Goal: Task Accomplishment & Management: Use online tool/utility

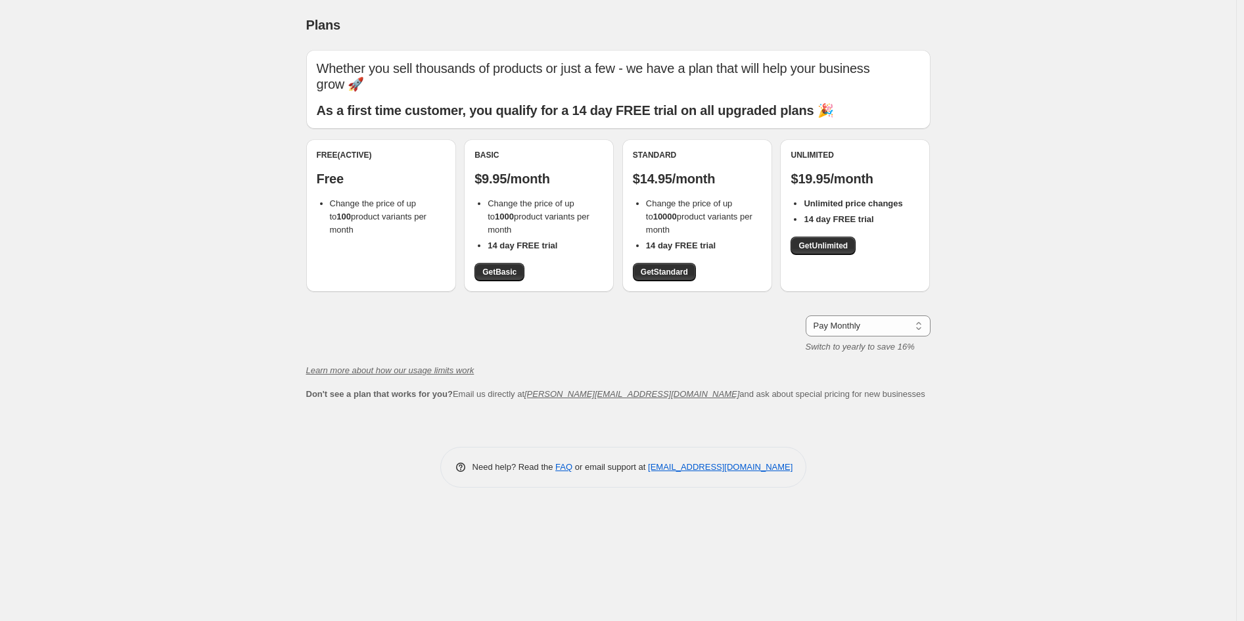
click at [233, 275] on div "Plans. This page is ready Plans Whether you sell thousands of products or just …" at bounding box center [618, 310] width 1236 height 621
click at [247, 213] on div "Plans. This page is ready Plans Whether you sell thousands of products or just …" at bounding box center [618, 310] width 1236 height 621
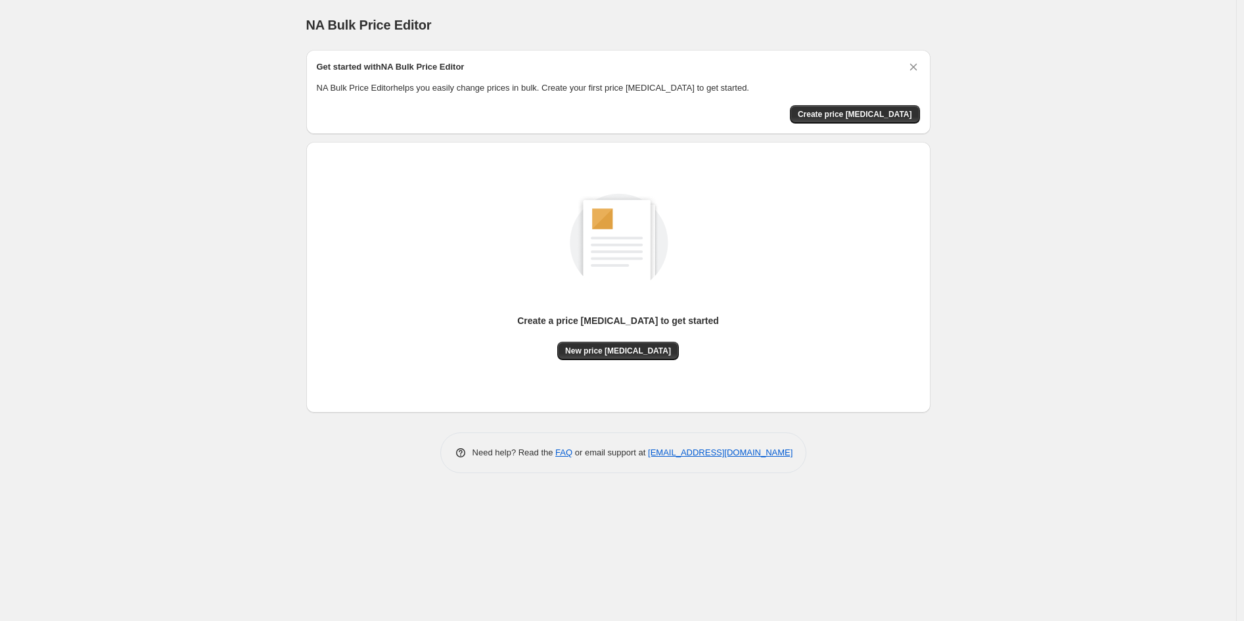
click at [882, 114] on span "Create price [MEDICAL_DATA]" at bounding box center [854, 114] width 114 height 11
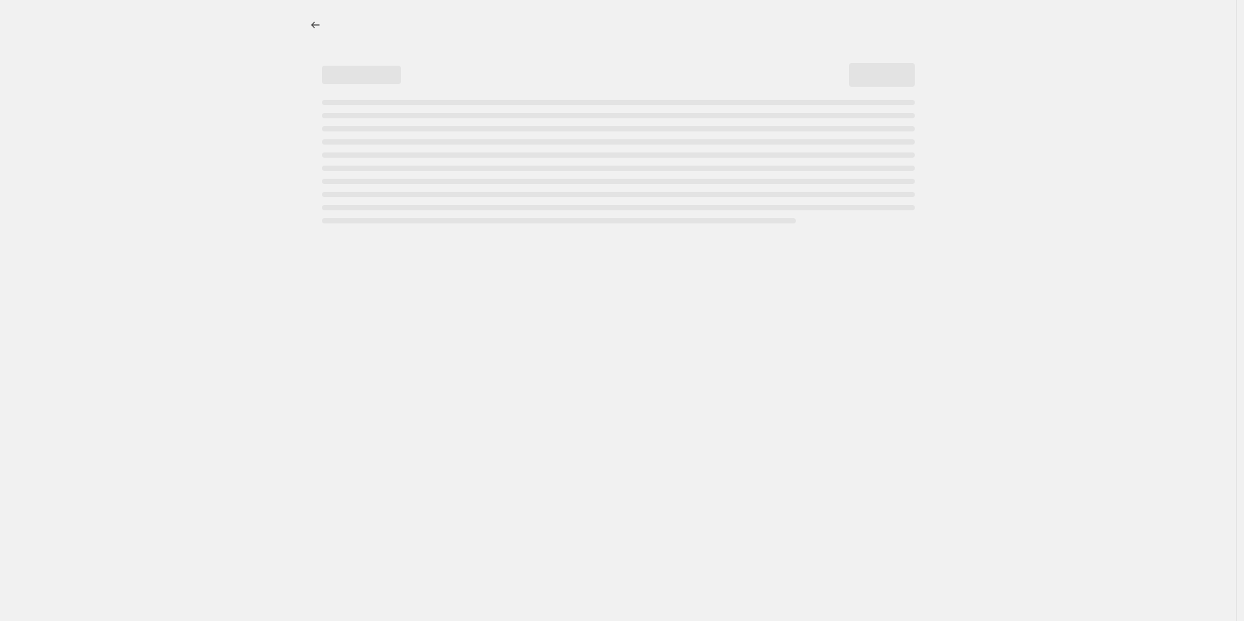
select select "percentage"
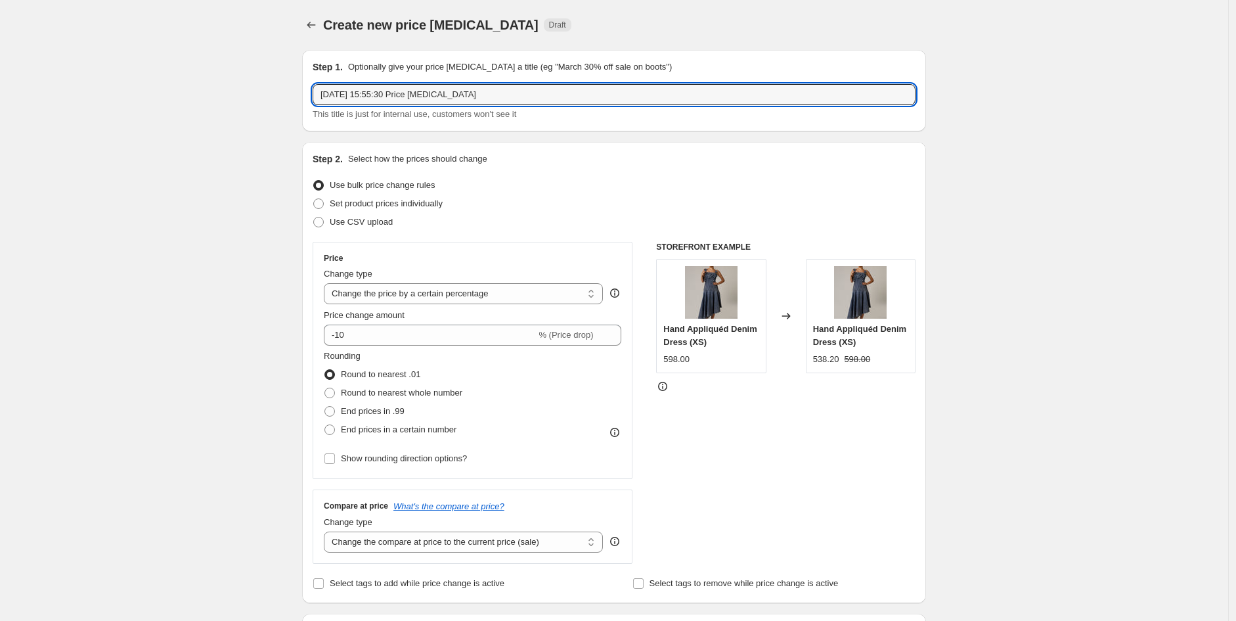
click at [429, 98] on input "[DATE] 15:55:30 Price [MEDICAL_DATA]" at bounding box center [614, 94] width 603 height 21
click at [490, 99] on input "[DATE] 15:55:30 Price [MEDICAL_DATA]" at bounding box center [614, 94] width 603 height 21
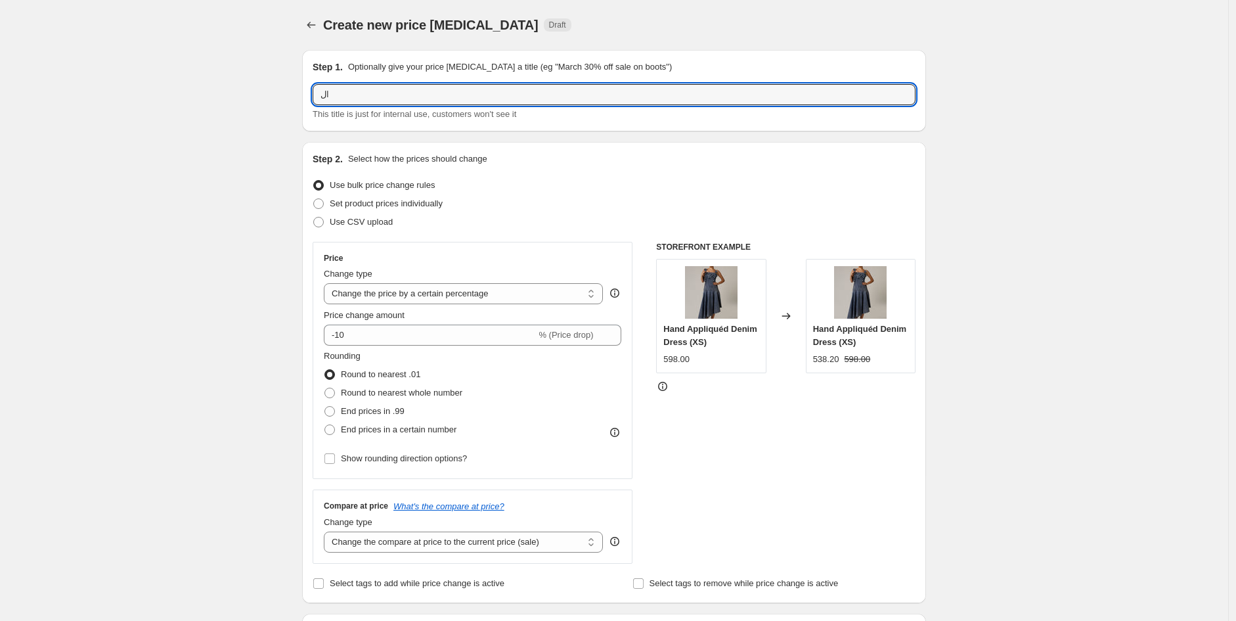
type input "ا"
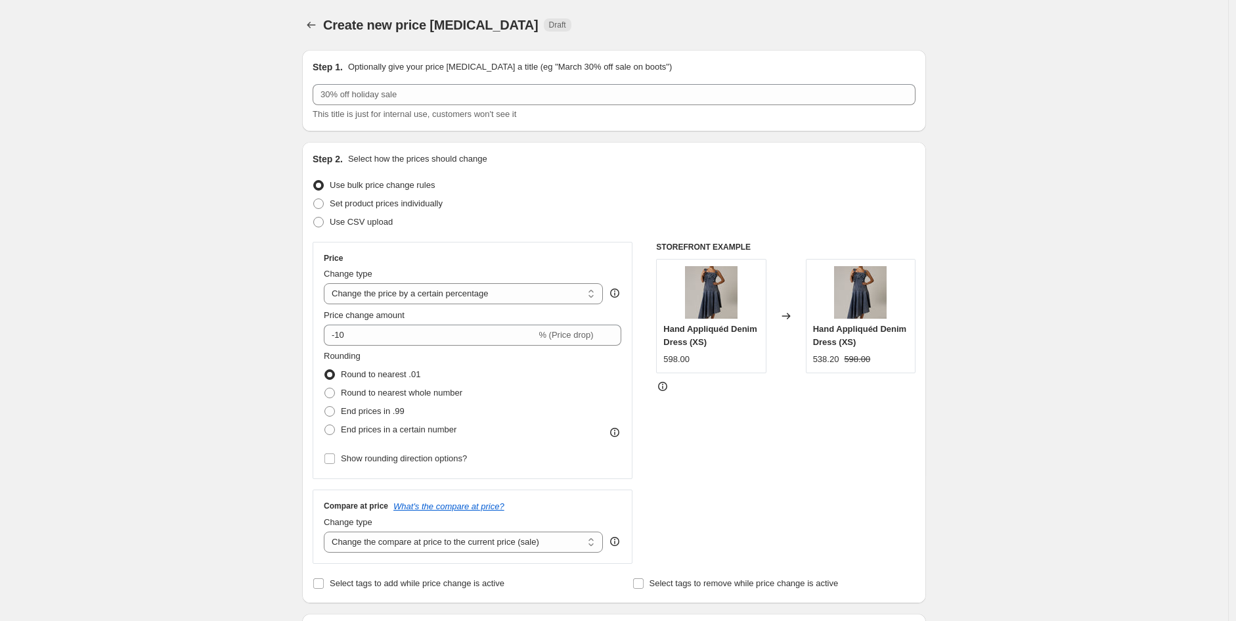
click at [734, 171] on div "Step 2. Select how the prices should change Use bulk price change rules Set pro…" at bounding box center [614, 372] width 603 height 440
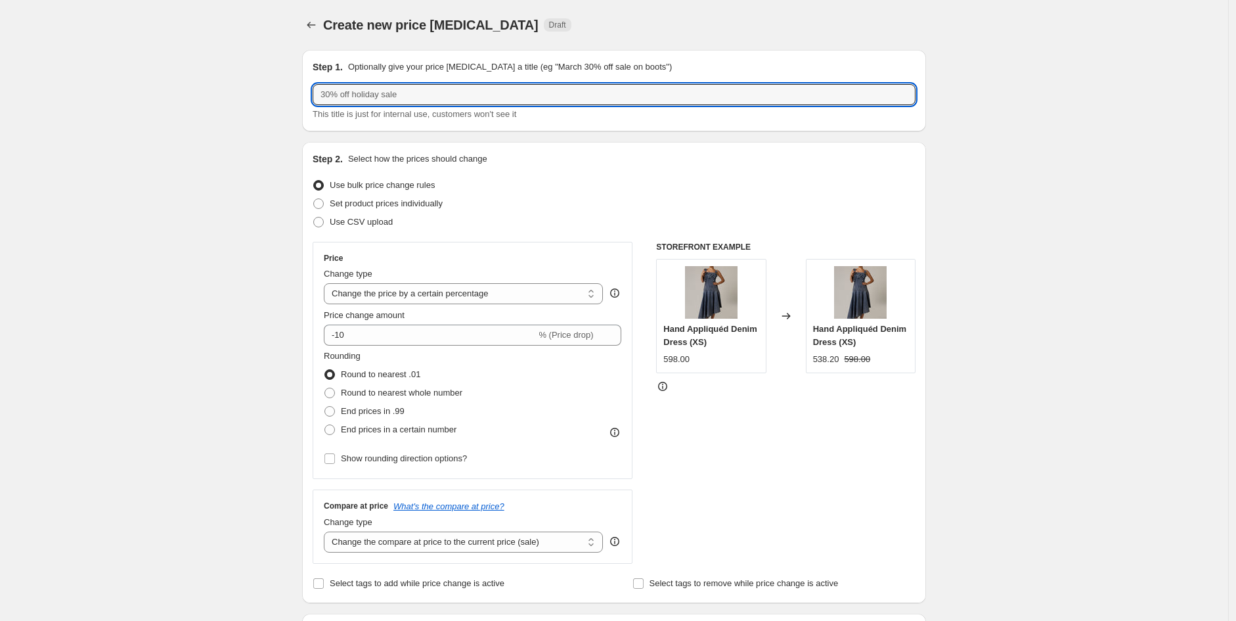
click at [467, 91] on input "text" at bounding box center [614, 94] width 603 height 21
click at [401, 95] on input "تخفيضات اليوم الو" at bounding box center [614, 94] width 603 height 21
click at [441, 94] on input "تخفيضات اليوم الوطني 10%" at bounding box center [614, 94] width 603 height 21
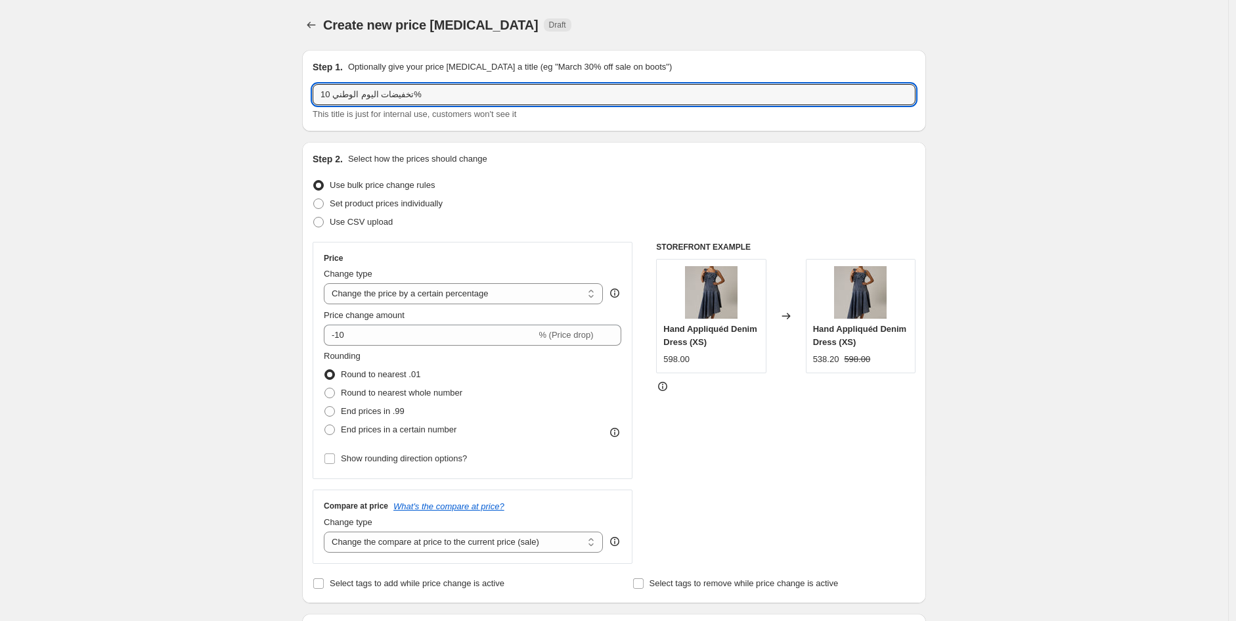
type input "تخفيضات اليوم الوطني 10%"
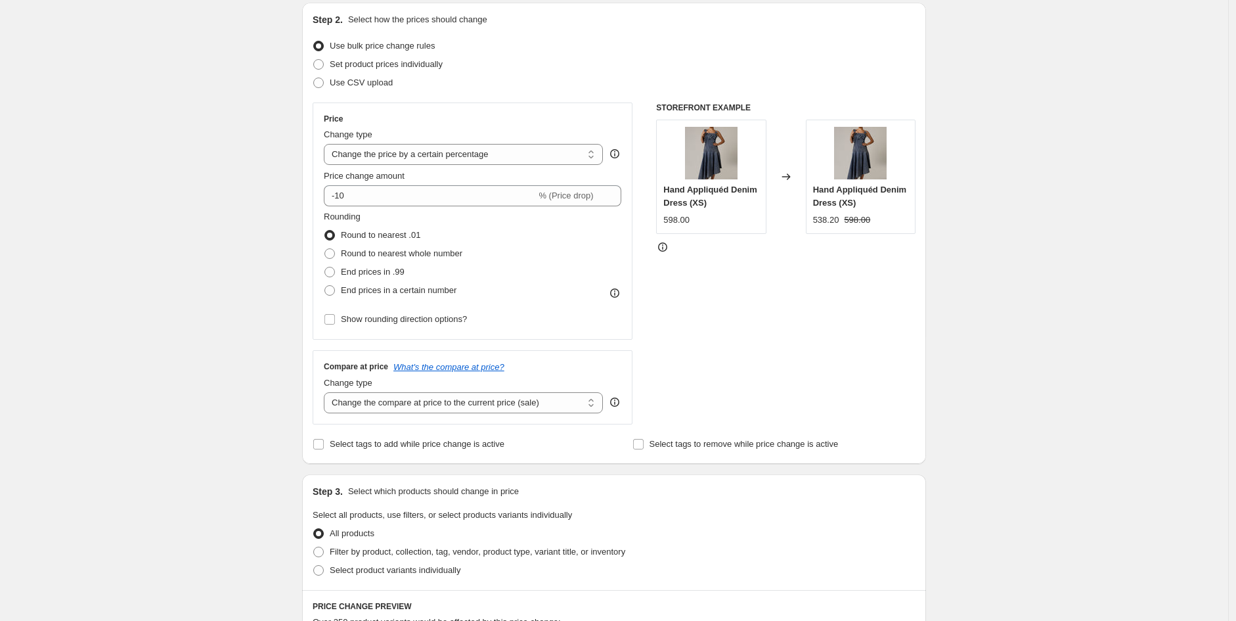
scroll to position [169, 0]
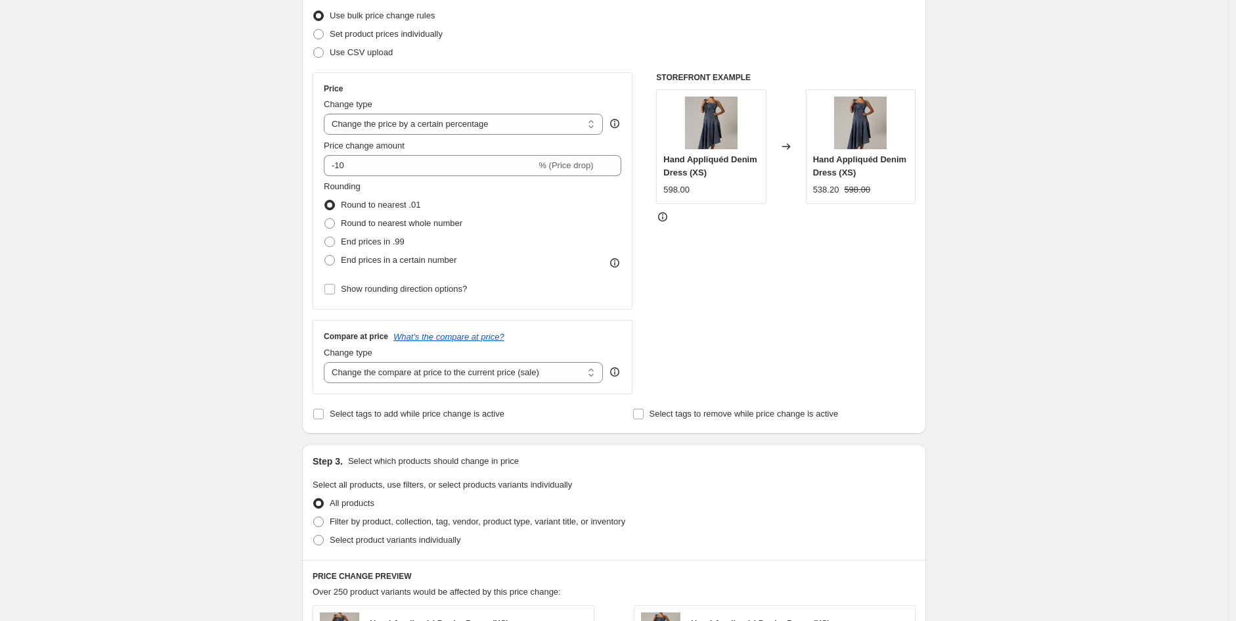
click at [335, 244] on span at bounding box center [330, 241] width 11 height 11
click at [325, 237] on input "End prices in .99" at bounding box center [325, 236] width 1 height 1
radio input "true"
click at [335, 244] on span at bounding box center [330, 241] width 11 height 11
click at [325, 237] on input "End prices in .99" at bounding box center [325, 236] width 1 height 1
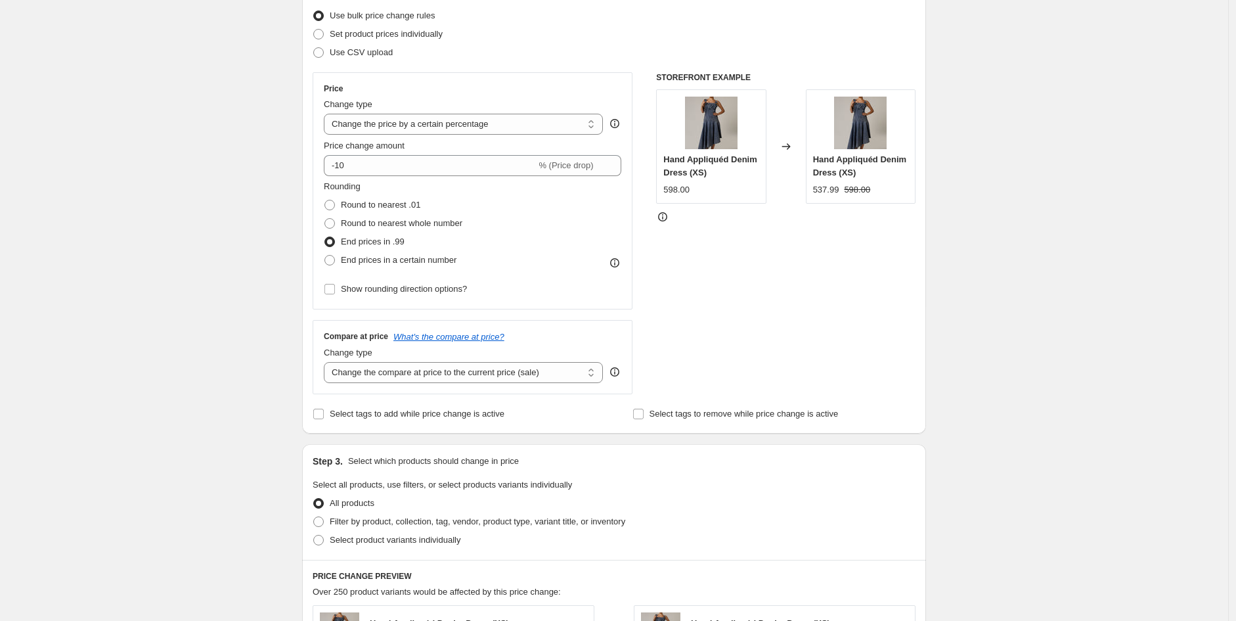
click at [335, 201] on span at bounding box center [330, 205] width 11 height 11
click at [325, 200] on input "Round to nearest .01" at bounding box center [325, 200] width 1 height 1
radio input "true"
click at [333, 259] on span at bounding box center [330, 260] width 11 height 11
click at [325, 256] on input "End prices in a certain number" at bounding box center [325, 255] width 1 height 1
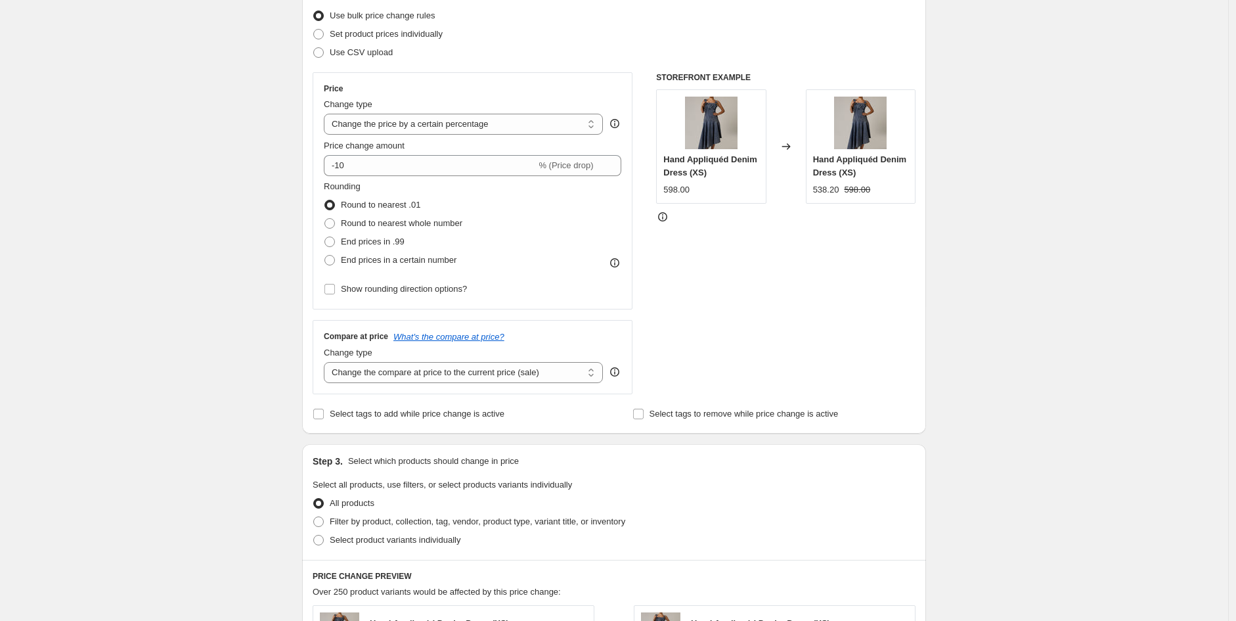
radio input "true"
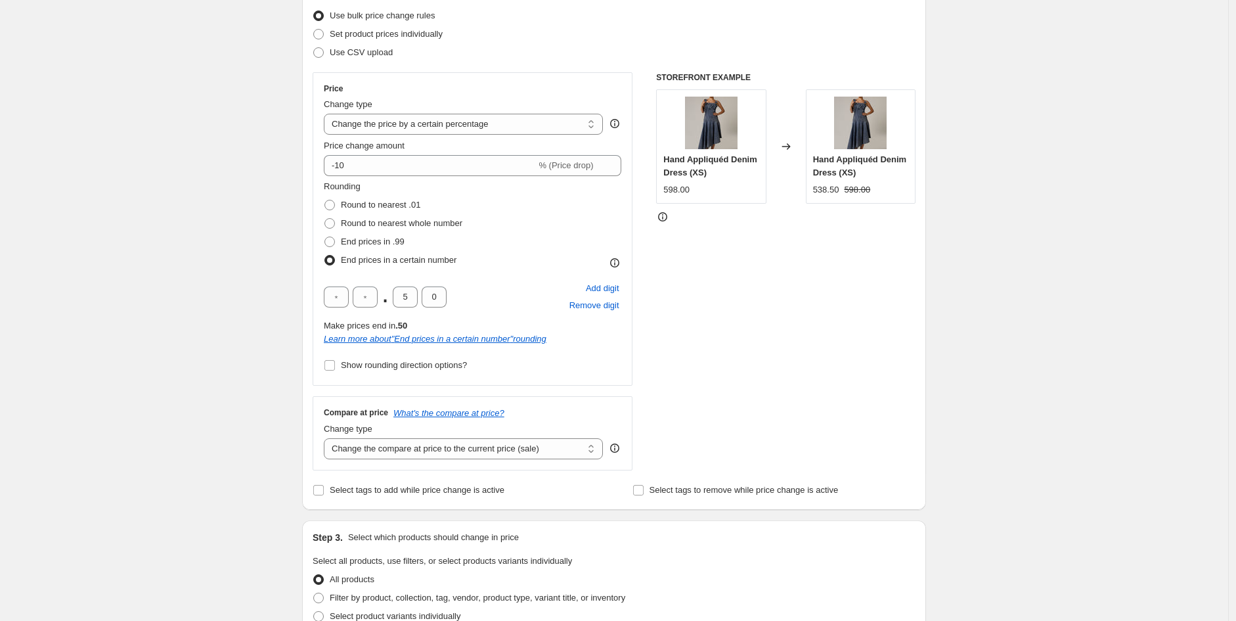
click at [310, 281] on div "Step 2. Select how the prices should change Use bulk price change rules Set pro…" at bounding box center [614, 240] width 624 height 537
click at [311, 269] on div "Step 2. Select how the prices should change Use bulk price change rules Set pro…" at bounding box center [614, 240] width 624 height 537
click at [332, 258] on span at bounding box center [330, 260] width 11 height 11
click at [325, 256] on input "End prices in a certain number" at bounding box center [325, 255] width 1 height 1
click at [342, 297] on input "text" at bounding box center [336, 296] width 25 height 21
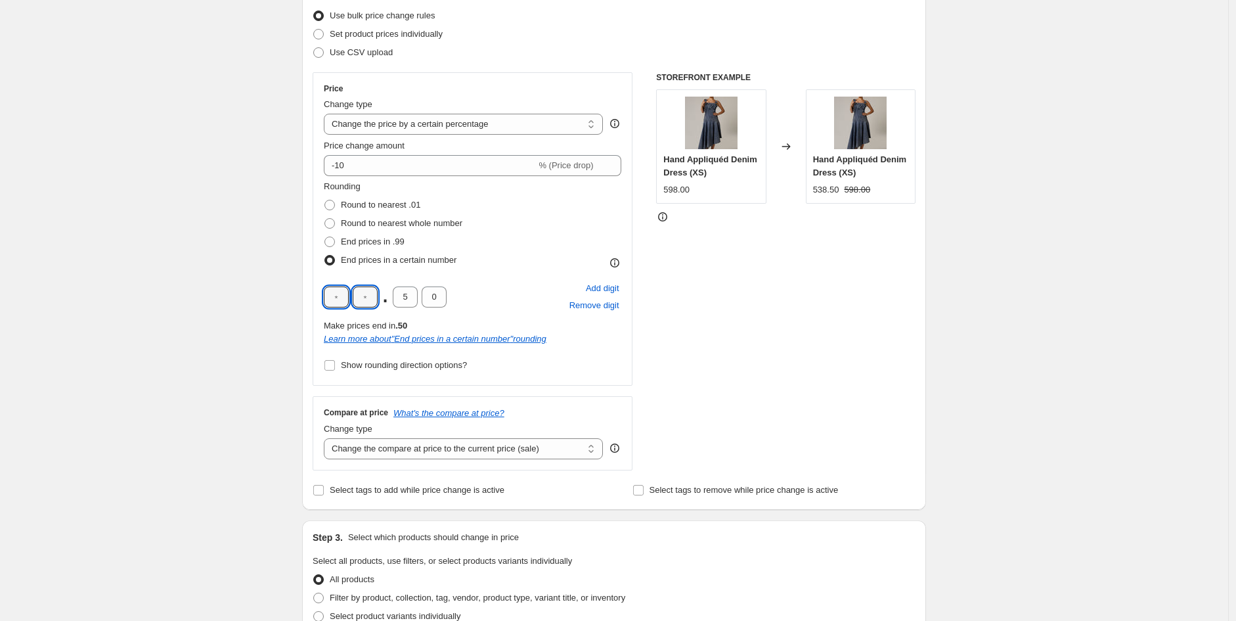
click at [376, 305] on input "text" at bounding box center [365, 296] width 25 height 21
click at [403, 301] on input "5" at bounding box center [405, 296] width 25 height 21
click at [444, 297] on input "0" at bounding box center [434, 296] width 25 height 21
click at [250, 281] on div "Create new price [MEDICAL_DATA]. This page is ready Create new price [MEDICAL_D…" at bounding box center [614, 525] width 1228 height 1389
click at [236, 240] on div "Create new price [MEDICAL_DATA]. This page is ready Create new price [MEDICAL_D…" at bounding box center [614, 525] width 1228 height 1389
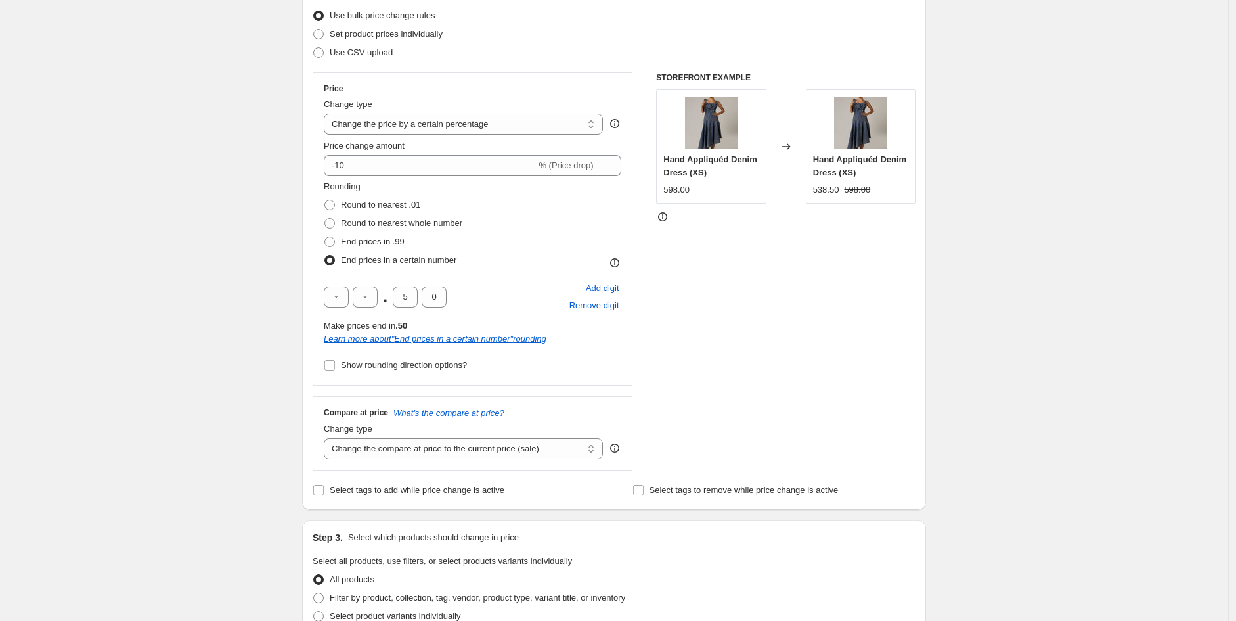
click at [326, 200] on span at bounding box center [330, 205] width 12 height 12
click at [325, 200] on input "Round to nearest .01" at bounding box center [325, 200] width 1 height 1
radio input "true"
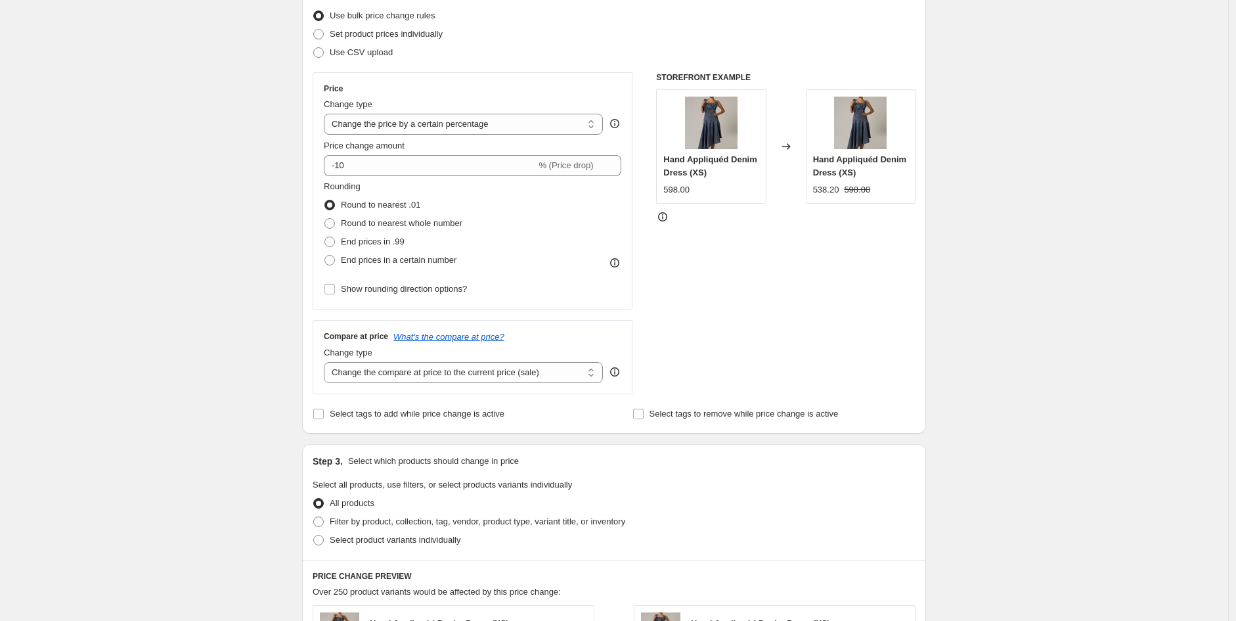
click at [276, 246] on div "Create new price [MEDICAL_DATA]. This page is ready Create new price [MEDICAL_D…" at bounding box center [614, 487] width 1228 height 1313
click at [334, 220] on span at bounding box center [330, 223] width 11 height 11
click at [325, 219] on input "Round to nearest whole number" at bounding box center [325, 218] width 1 height 1
radio input "true"
click at [330, 196] on label "Round to nearest .01" at bounding box center [372, 205] width 97 height 18
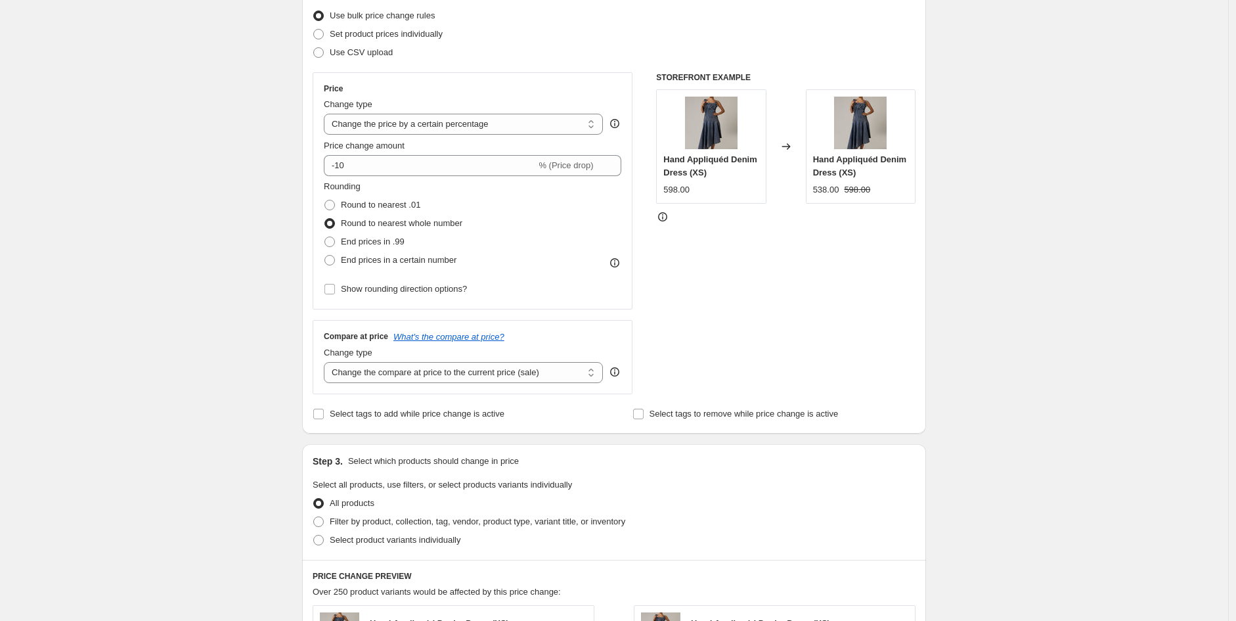
click at [325, 200] on input "Round to nearest .01" at bounding box center [325, 200] width 1 height 1
radio input "true"
click at [264, 223] on div "Create new price [MEDICAL_DATA]. This page is ready Create new price [MEDICAL_D…" at bounding box center [614, 487] width 1228 height 1313
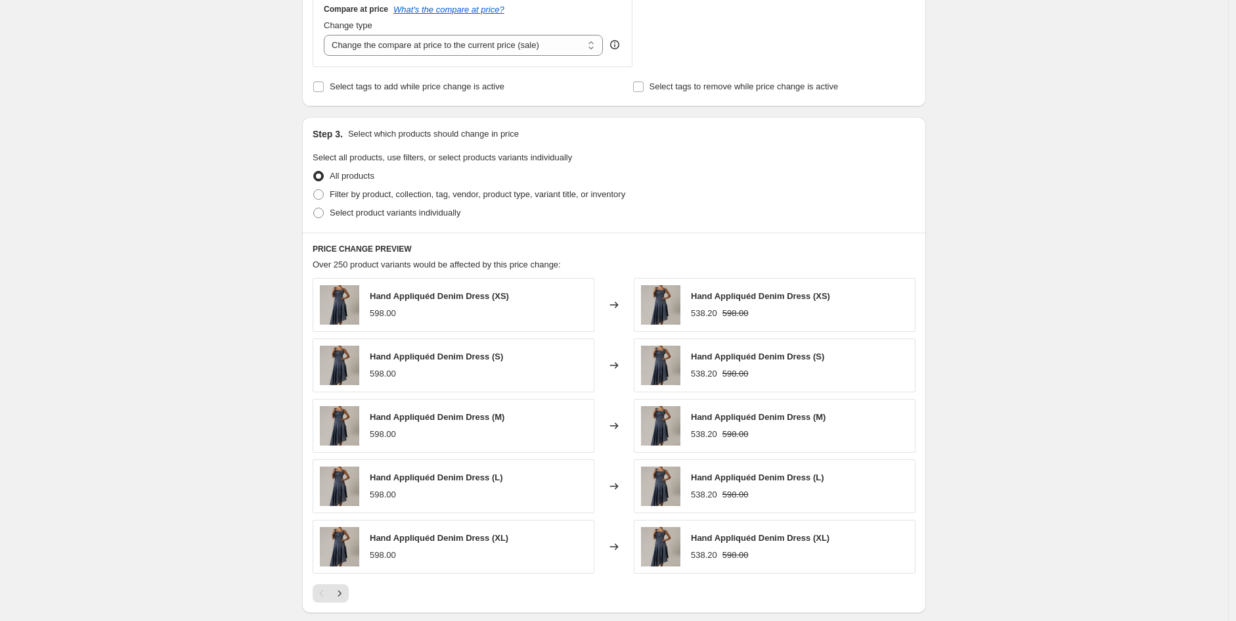
scroll to position [510, 0]
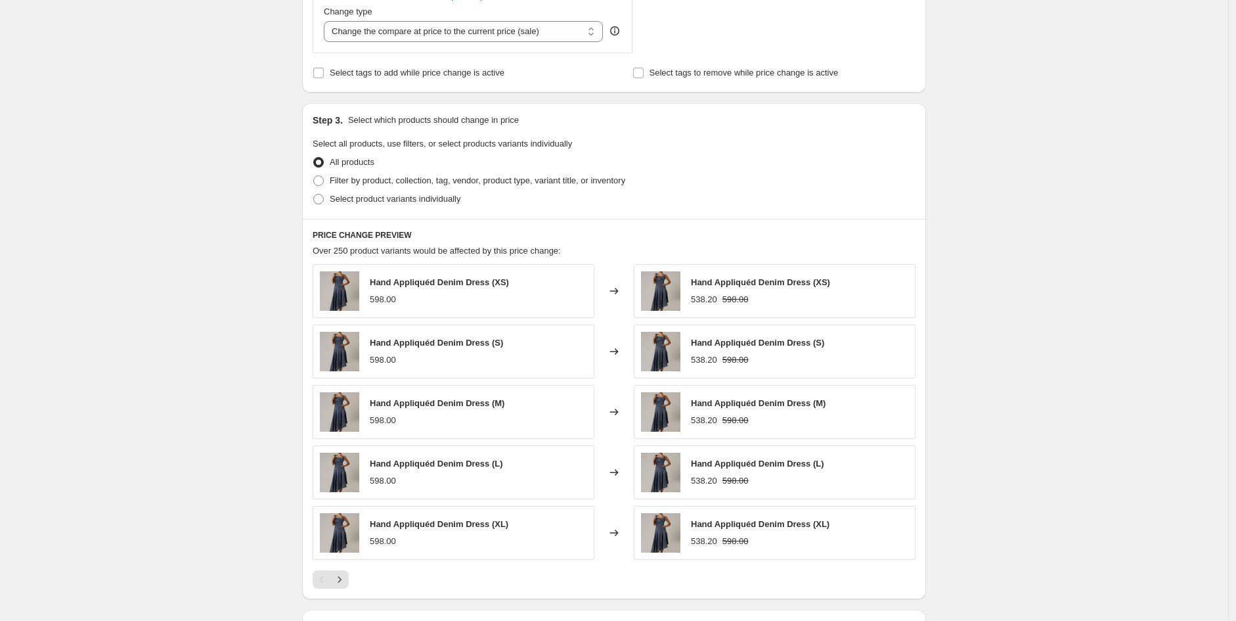
click at [324, 184] on span at bounding box center [318, 180] width 11 height 11
click at [314, 176] on input "Filter by product, collection, tag, vendor, product type, variant title, or inv…" at bounding box center [313, 175] width 1 height 1
radio input "true"
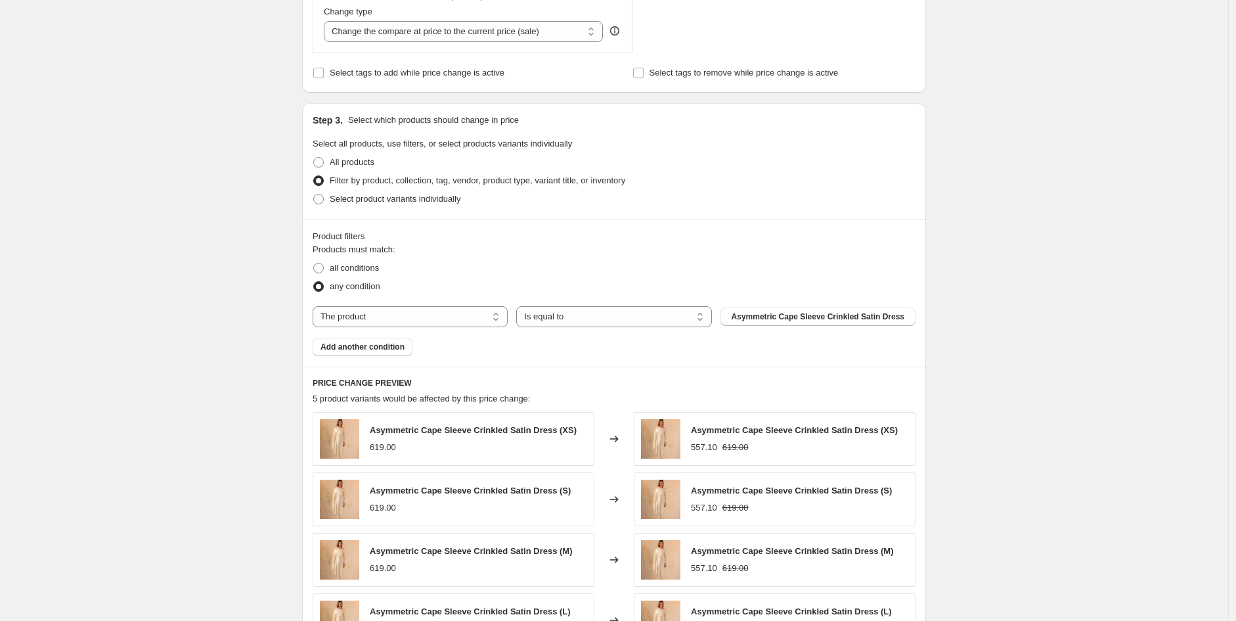
click at [390, 317] on select "The product The product's collection The product's tag The product's vendor The…" at bounding box center [410, 316] width 195 height 21
click at [738, 321] on button "Asymmetric Cape Sleeve Crinkled Satin Dress" at bounding box center [818, 316] width 195 height 18
click at [386, 344] on span "Add another condition" at bounding box center [363, 347] width 84 height 11
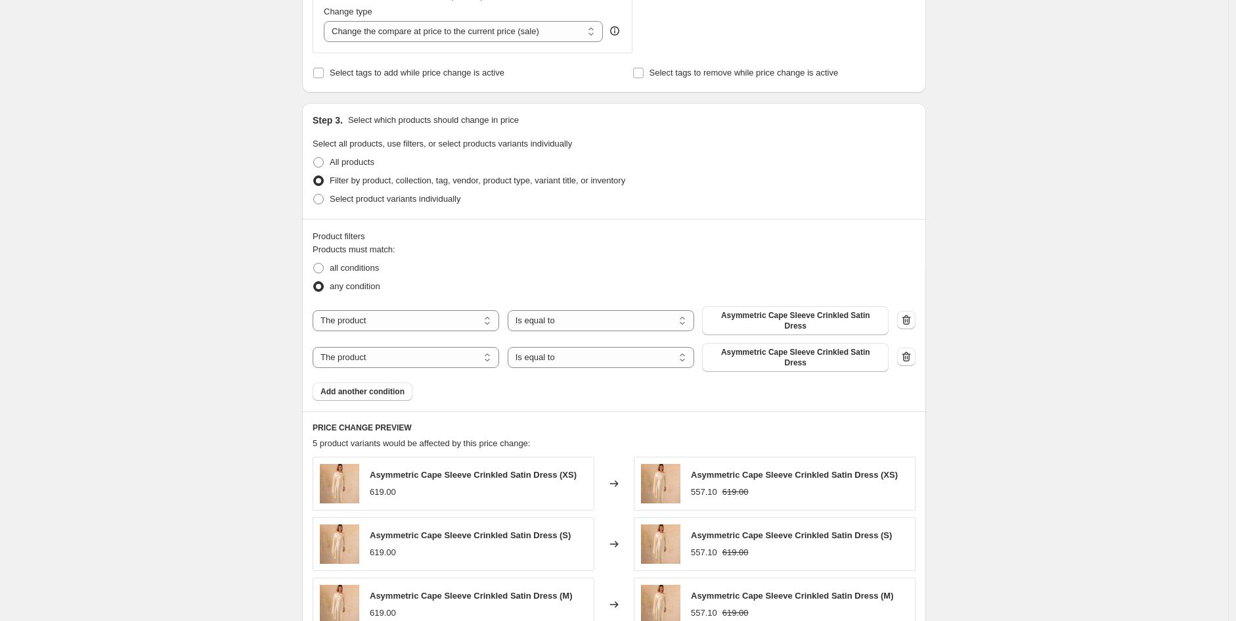
click at [916, 348] on button "button" at bounding box center [906, 357] width 18 height 18
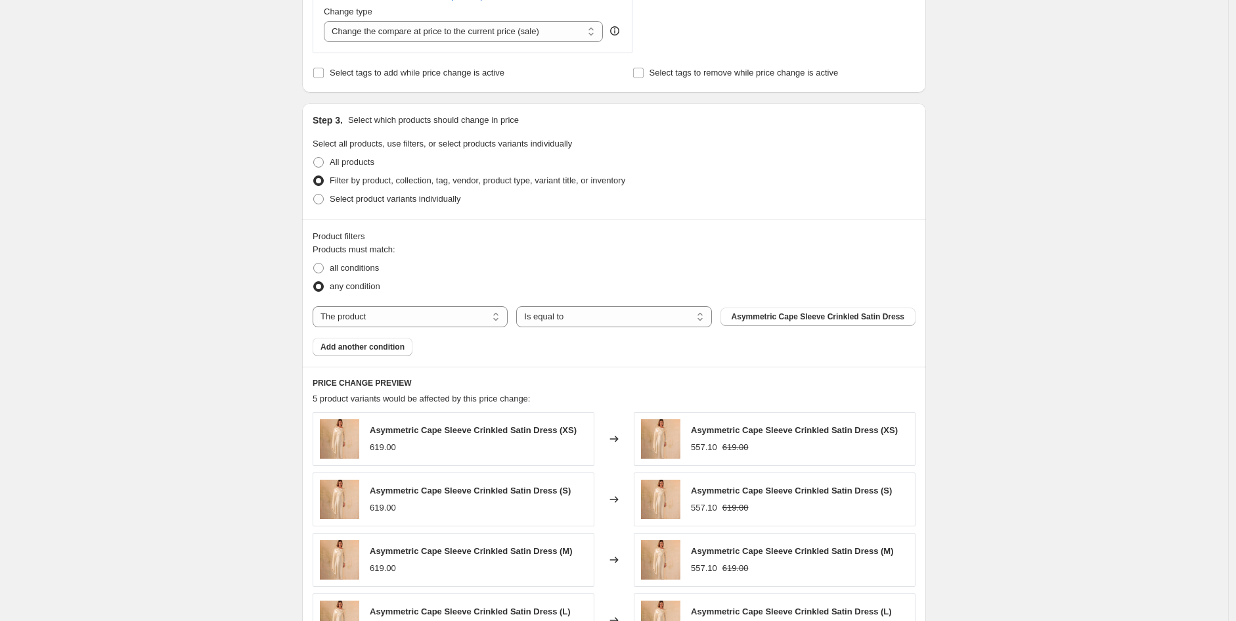
click at [324, 269] on span at bounding box center [318, 268] width 11 height 11
click at [314, 263] on input "all conditions" at bounding box center [313, 263] width 1 height 1
radio input "true"
click at [332, 288] on span "any condition" at bounding box center [355, 286] width 51 height 10
click at [314, 282] on input "any condition" at bounding box center [313, 281] width 1 height 1
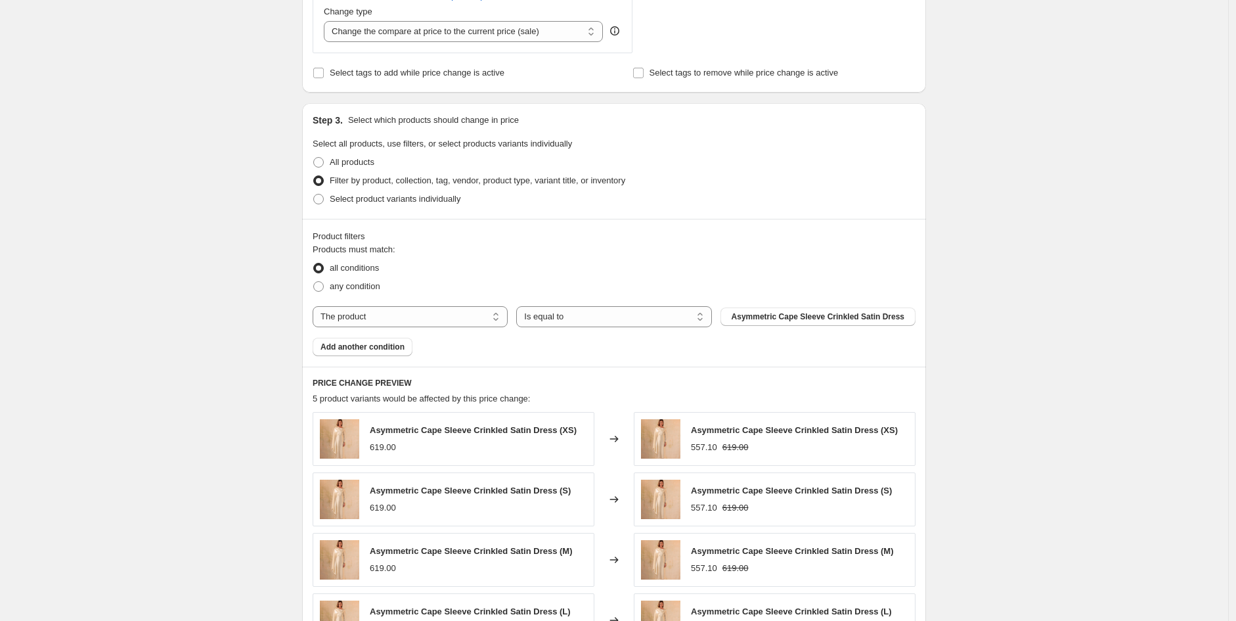
radio input "true"
click at [777, 321] on span "Asymmetric Cape Sleeve Crinkled Satin Dress" at bounding box center [818, 316] width 173 height 11
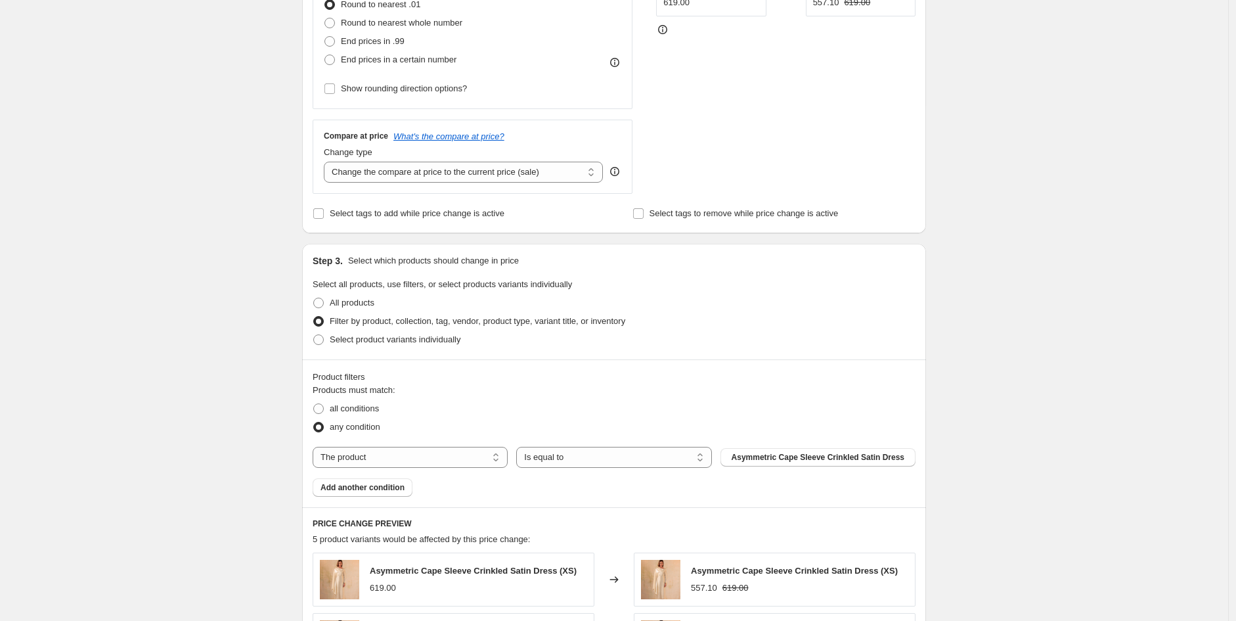
scroll to position [340, 0]
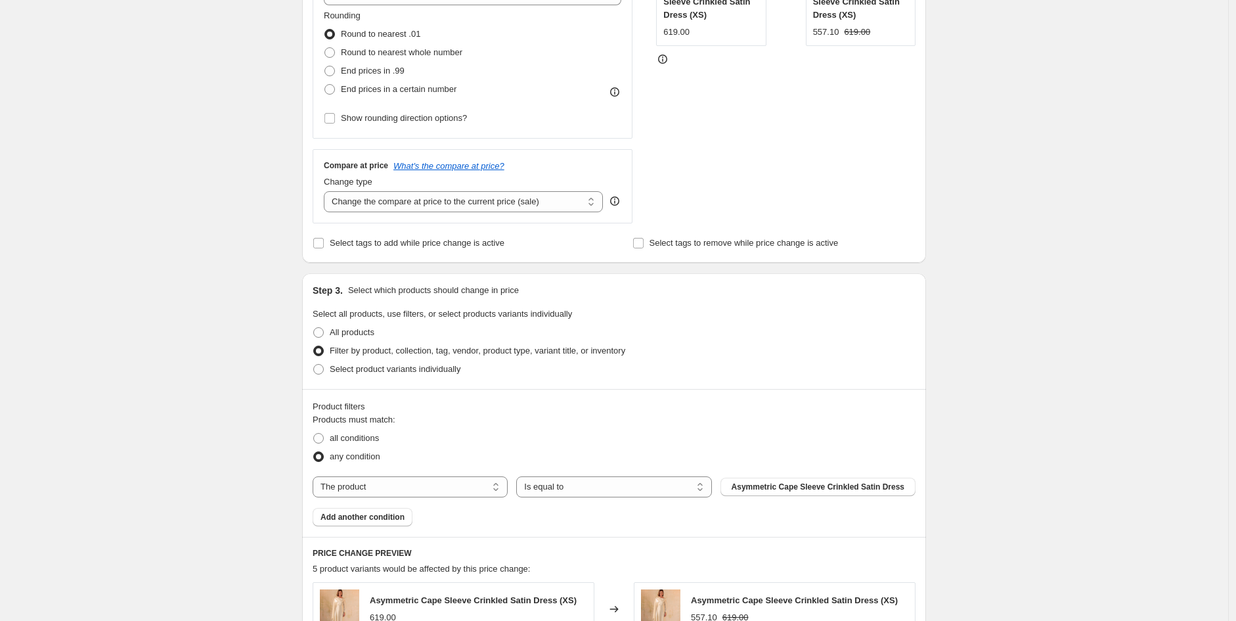
click at [418, 494] on select "The product The product's collection The product's tag The product's vendor The…" at bounding box center [410, 486] width 195 height 21
click at [769, 486] on span "Asymmetric Cape Sleeve Crinkled Satin Dress" at bounding box center [818, 487] width 173 height 11
click at [466, 487] on select "The product The product's collection The product's tag The product's vendor The…" at bounding box center [410, 486] width 195 height 21
select select "collection"
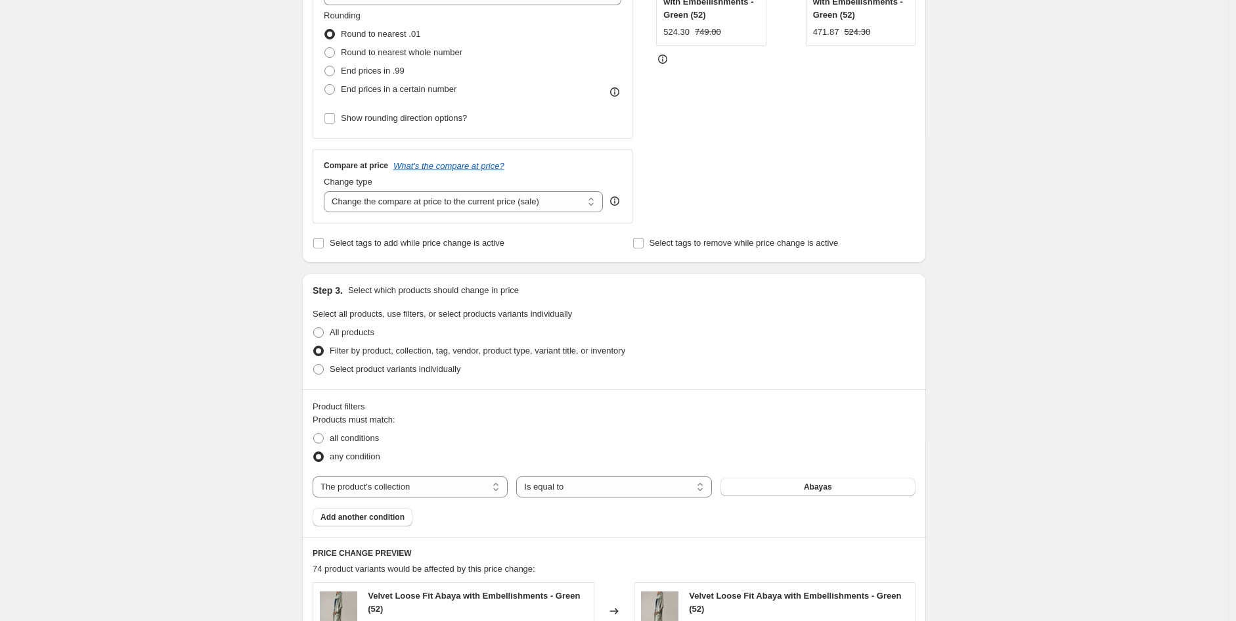
click at [782, 492] on button "Abayas" at bounding box center [818, 487] width 195 height 18
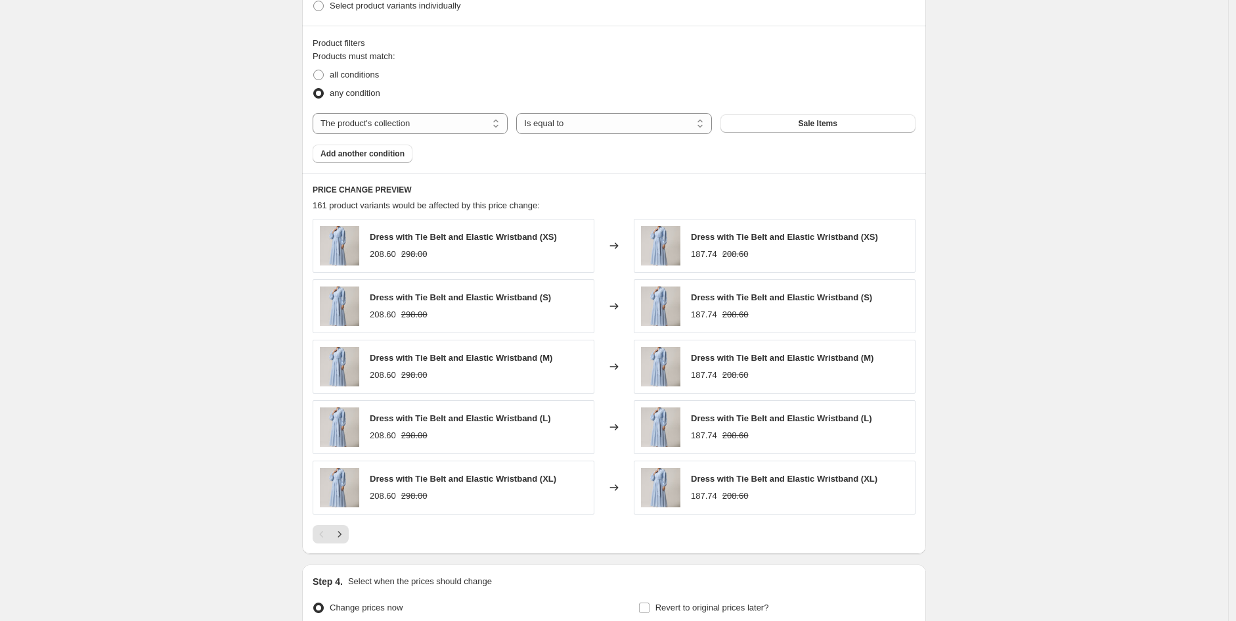
scroll to position [671, 0]
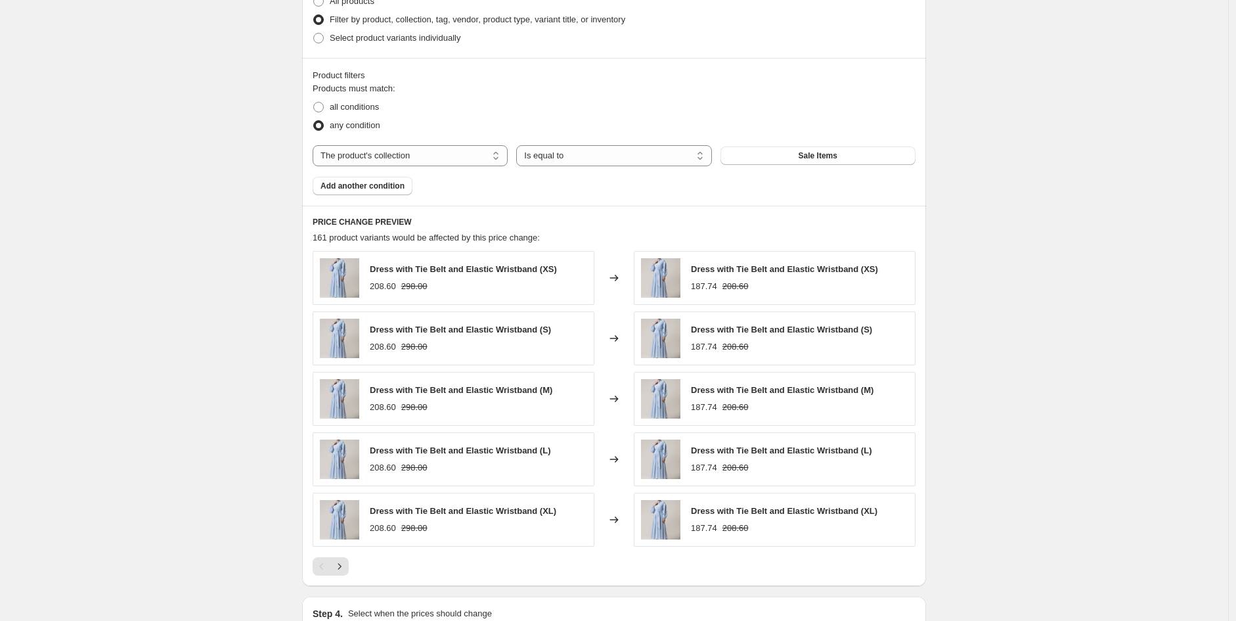
click at [324, 108] on span at bounding box center [318, 107] width 11 height 11
click at [314, 102] on input "all conditions" at bounding box center [313, 102] width 1 height 1
radio input "true"
click at [328, 131] on label "any condition" at bounding box center [347, 125] width 68 height 18
click at [314, 121] on input "any condition" at bounding box center [313, 120] width 1 height 1
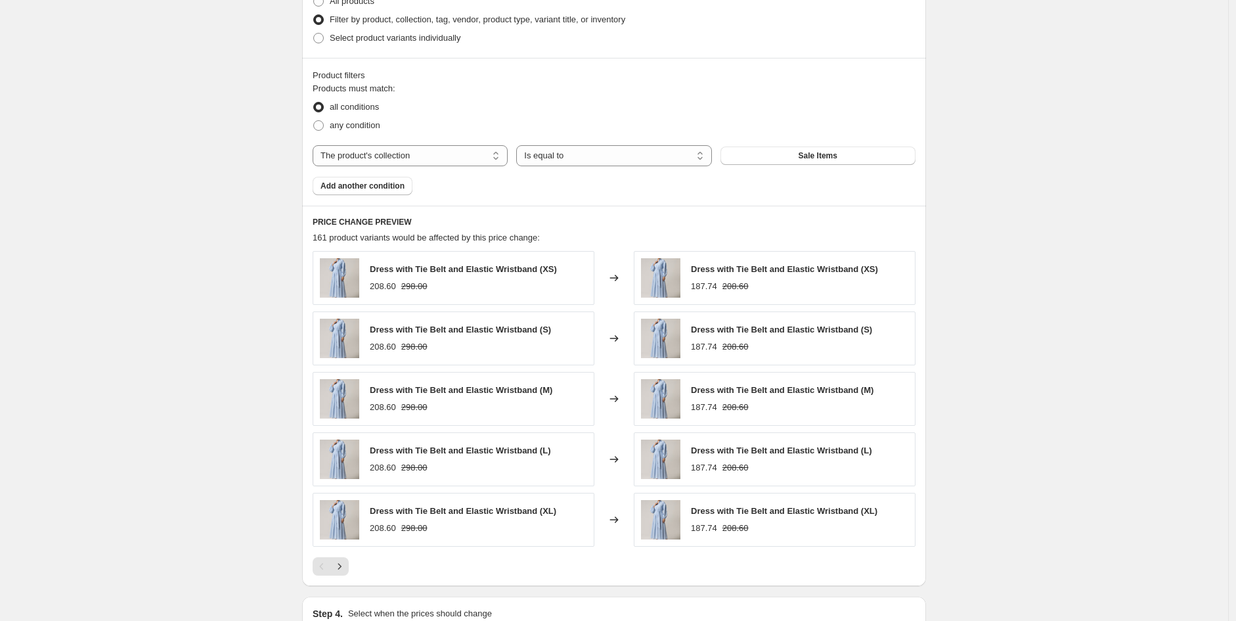
radio input "true"
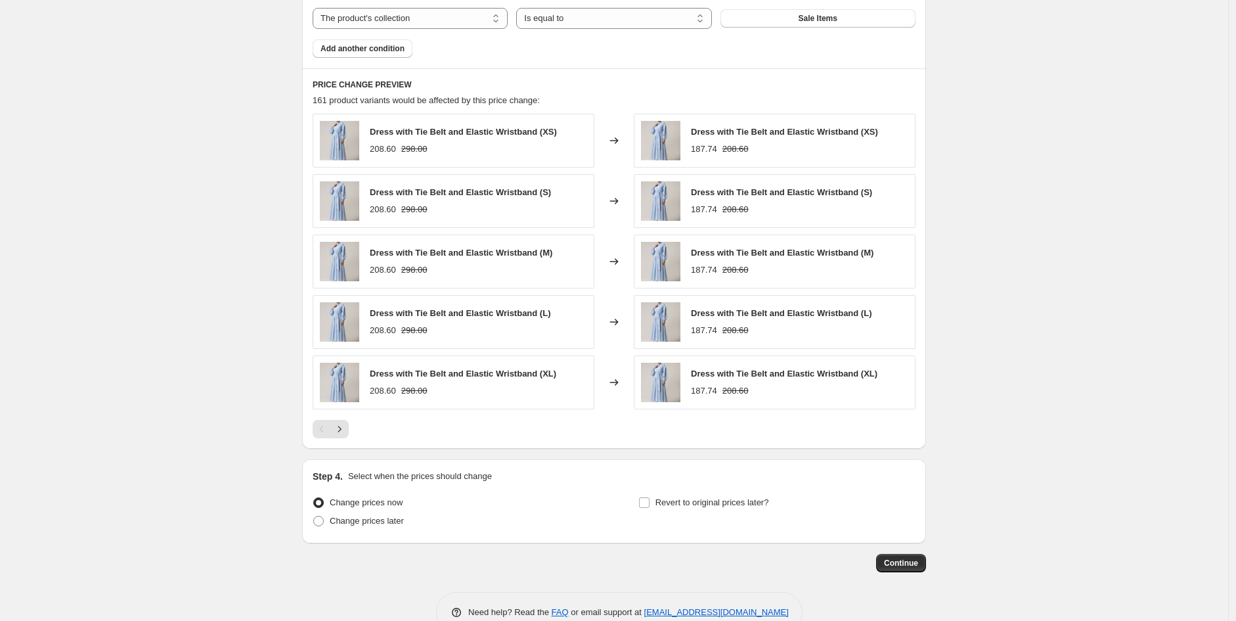
scroll to position [842, 0]
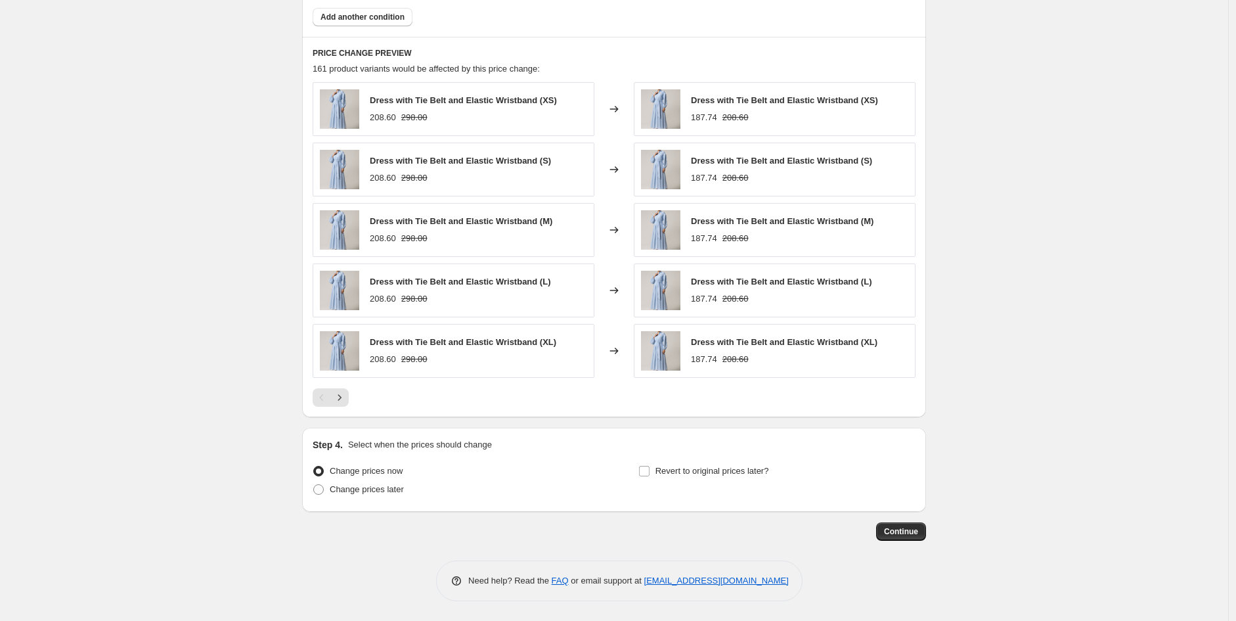
click at [344, 400] on icon "Next" at bounding box center [339, 397] width 13 height 13
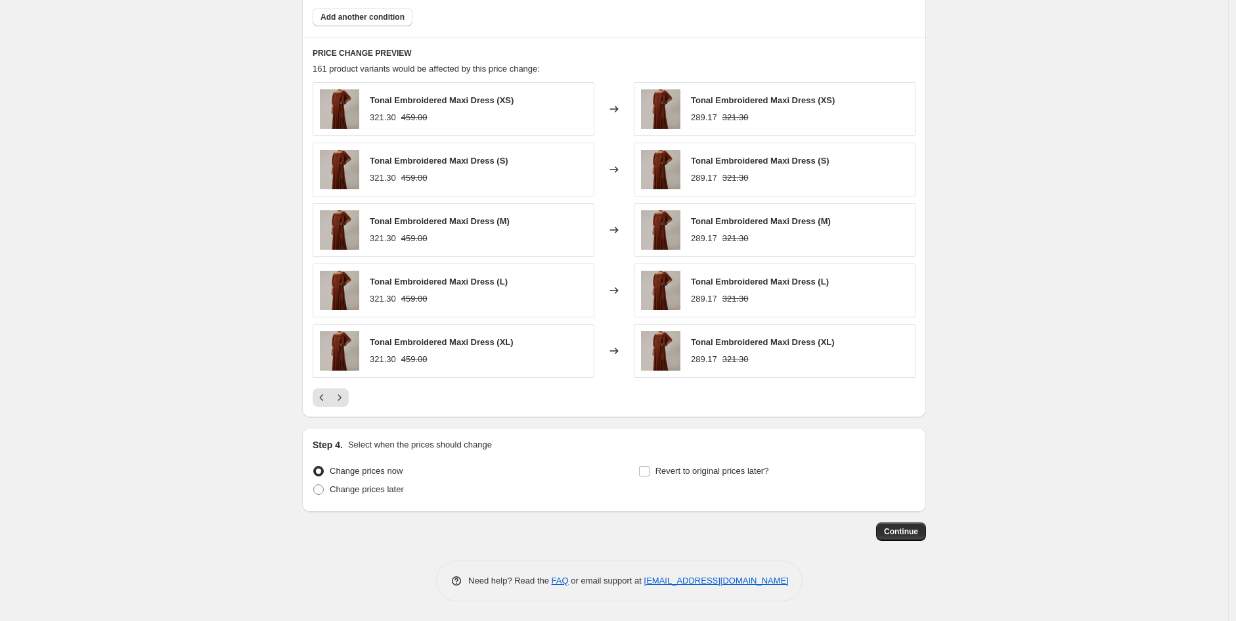
click at [344, 400] on icon "Next" at bounding box center [339, 397] width 13 height 13
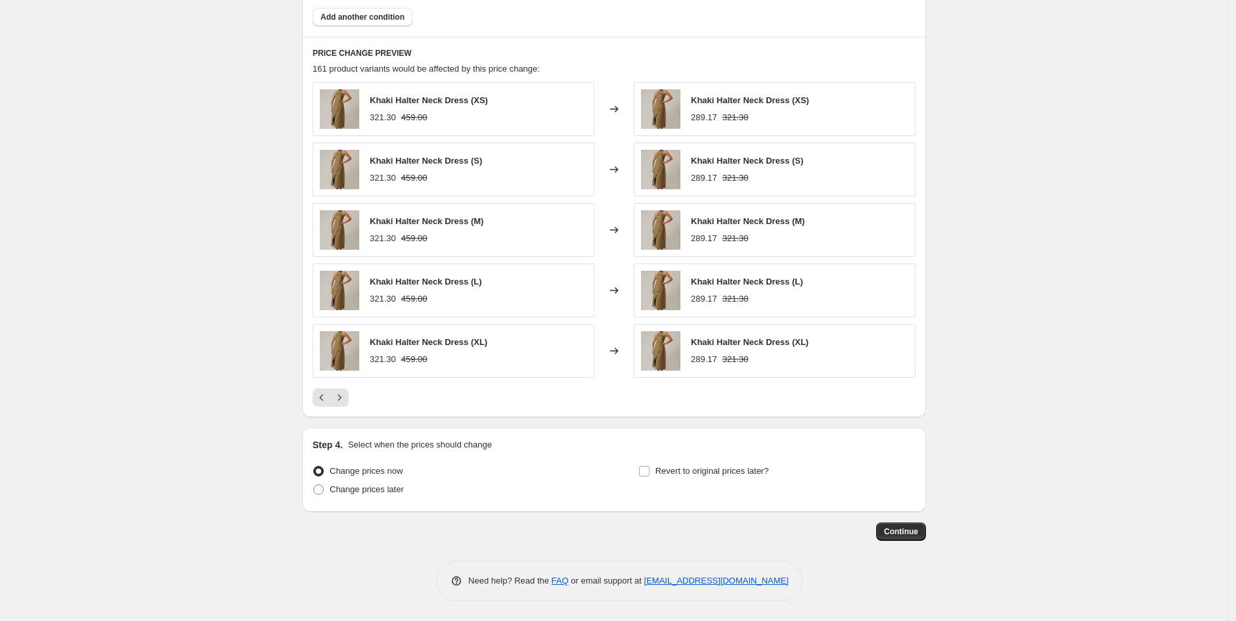
click at [344, 400] on icon "Next" at bounding box center [339, 397] width 13 height 13
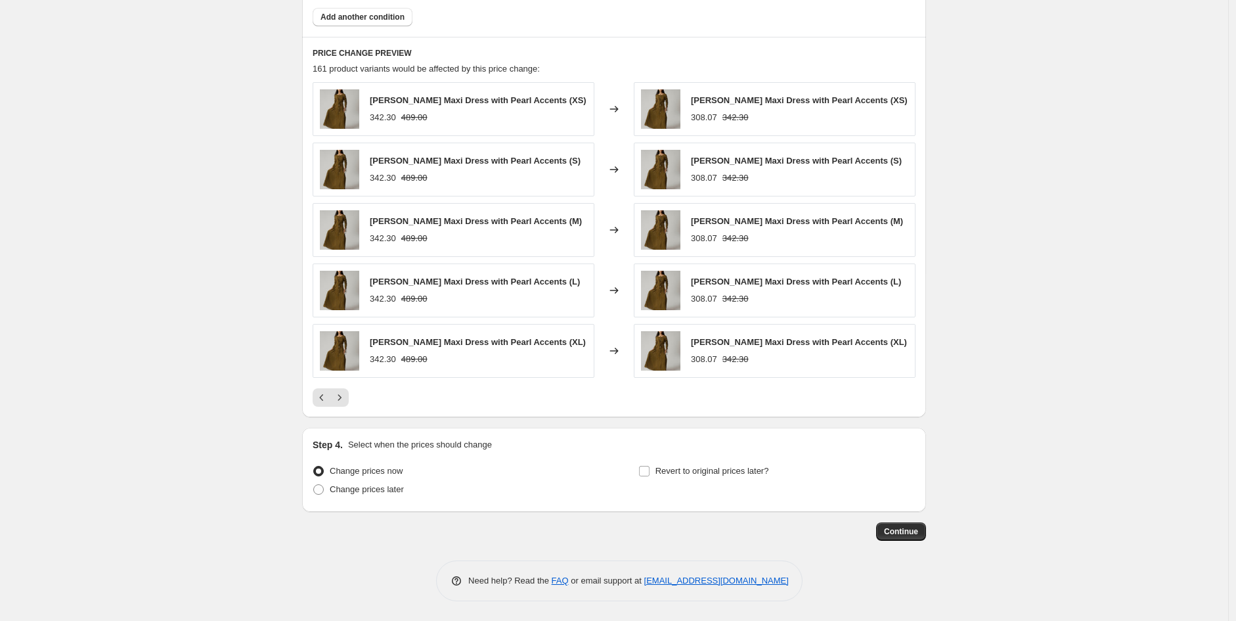
click at [344, 400] on icon "Next" at bounding box center [339, 397] width 13 height 13
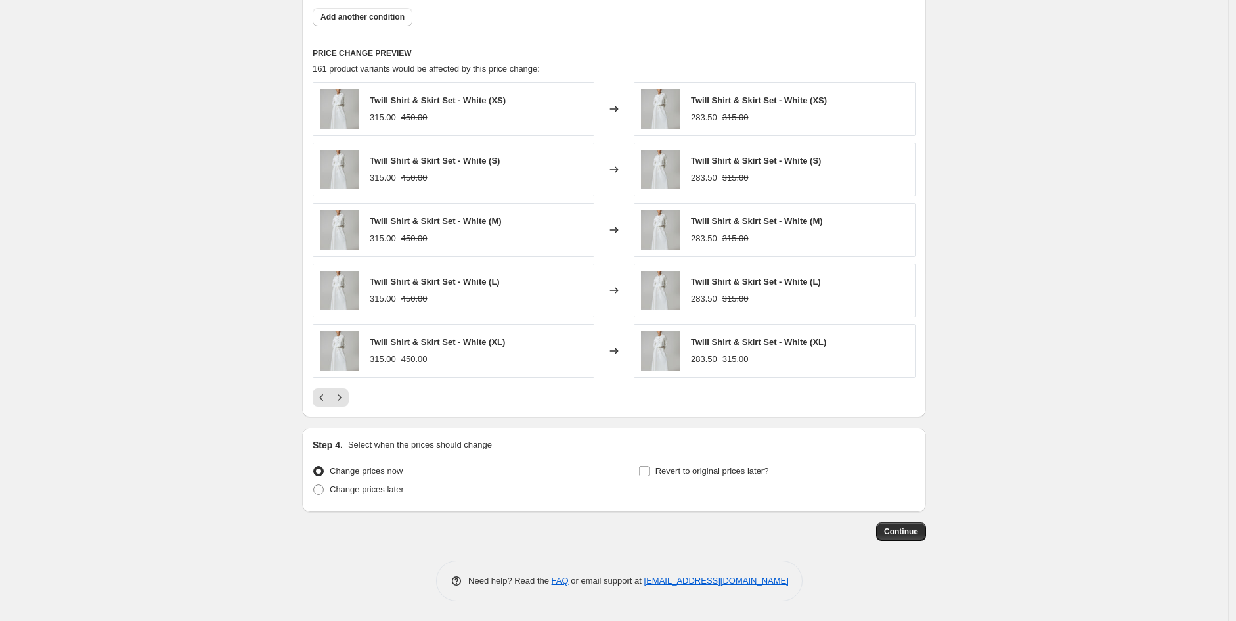
click at [344, 400] on icon "Next" at bounding box center [339, 397] width 13 height 13
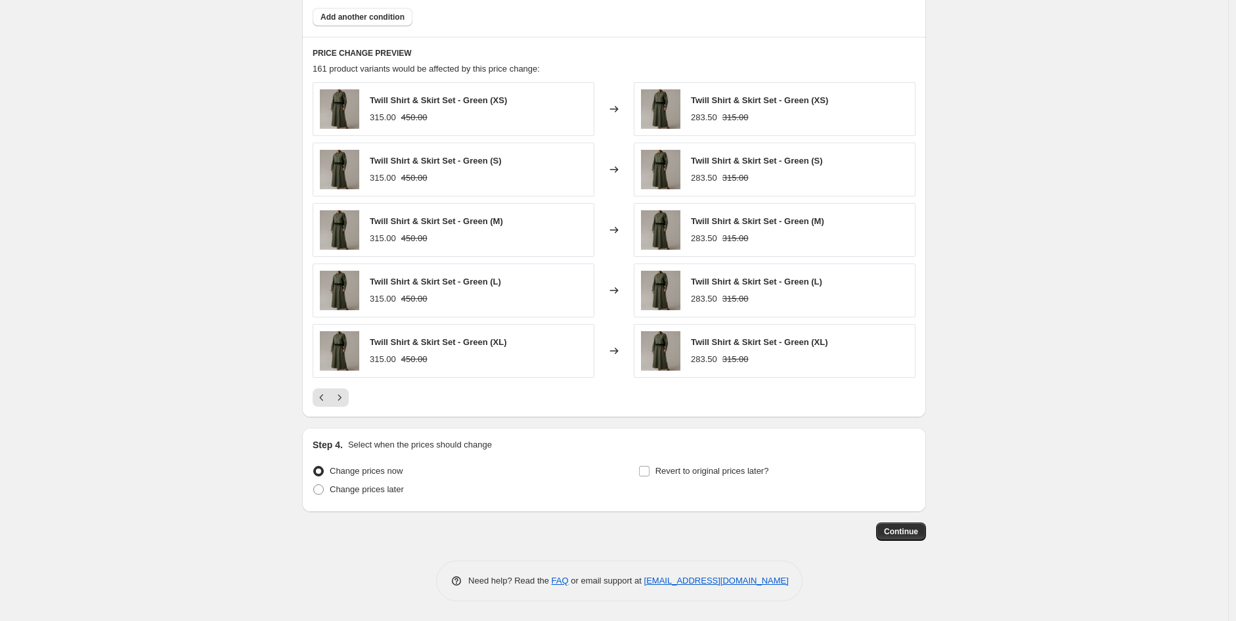
click at [344, 400] on icon "Next" at bounding box center [339, 397] width 13 height 13
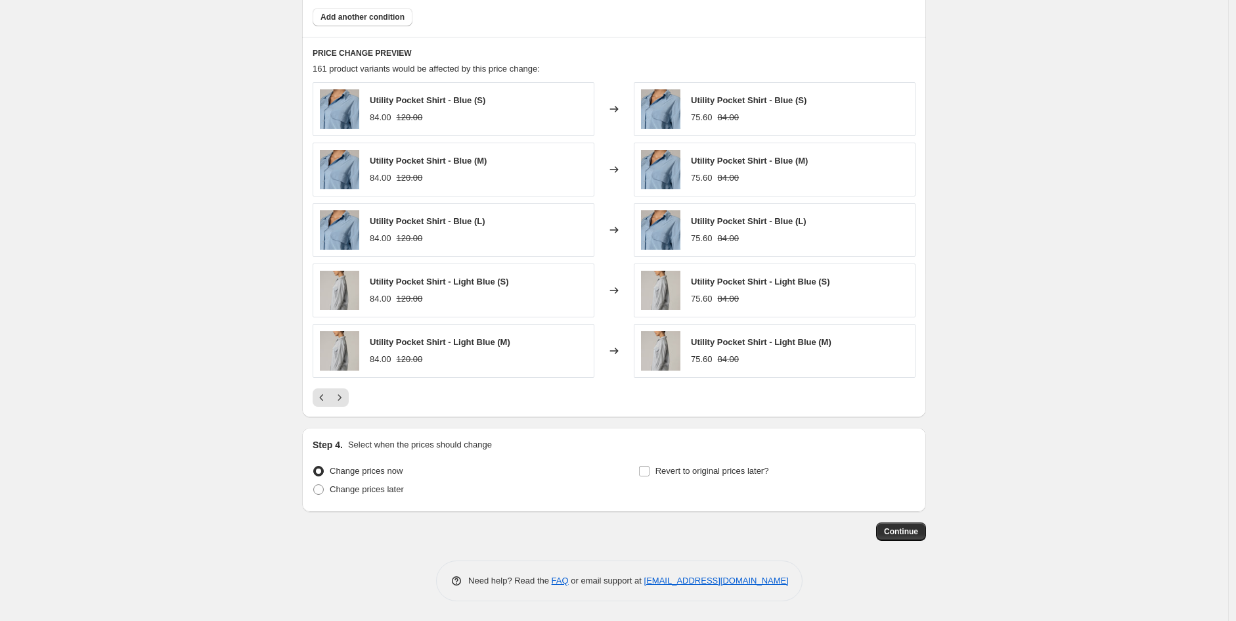
click at [346, 401] on icon "Next" at bounding box center [339, 397] width 13 height 13
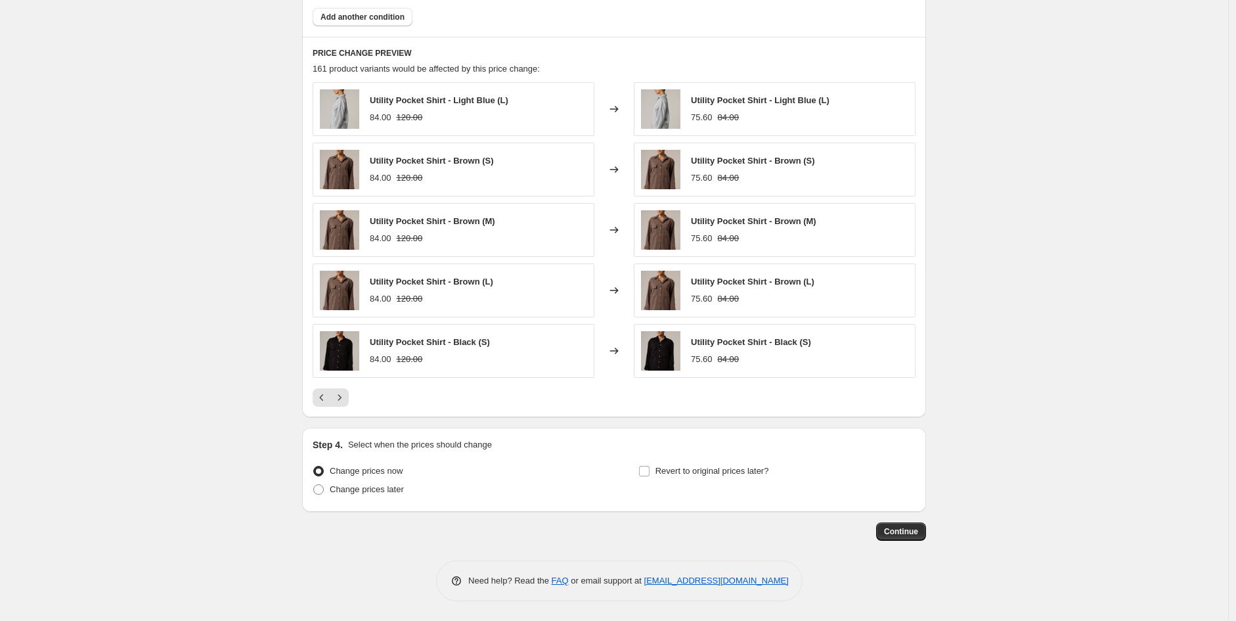
click at [318, 401] on icon "Previous" at bounding box center [321, 397] width 13 height 13
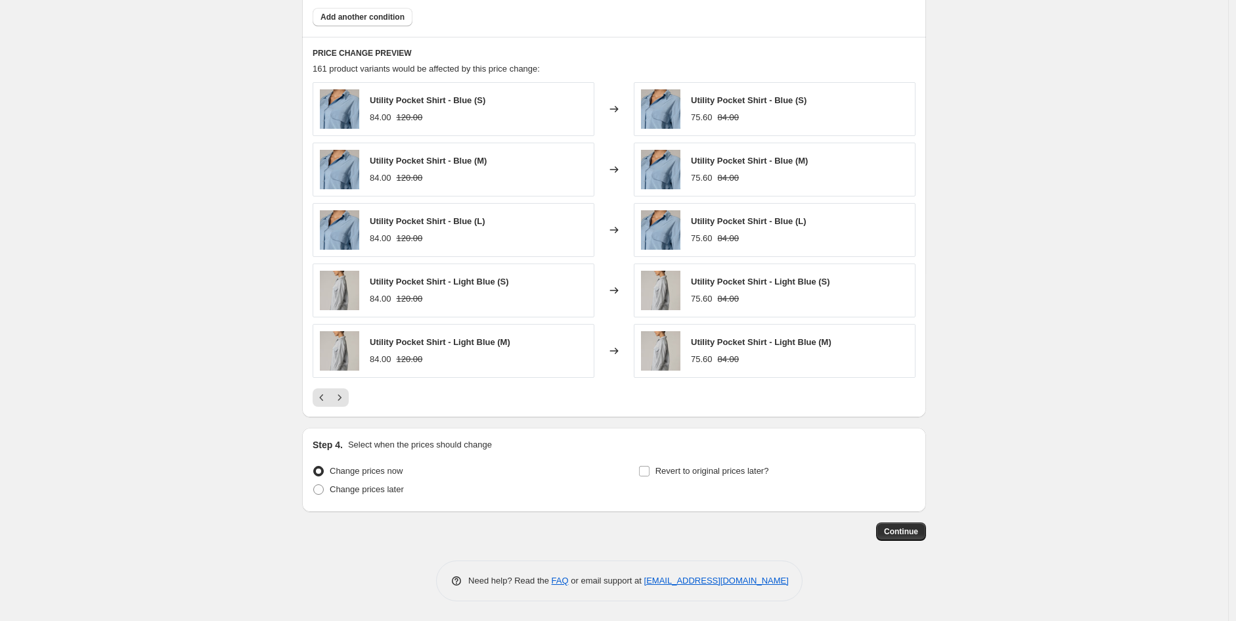
click at [318, 401] on icon "Previous" at bounding box center [321, 397] width 13 height 13
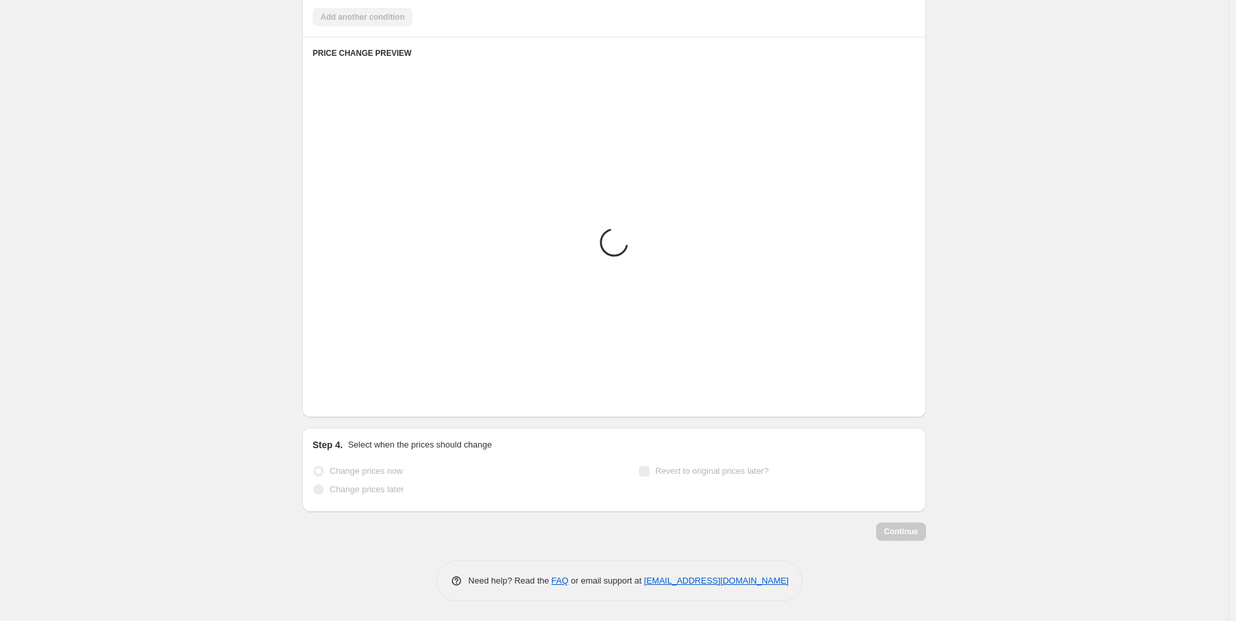
click at [318, 401] on icon "Previous" at bounding box center [321, 397] width 13 height 13
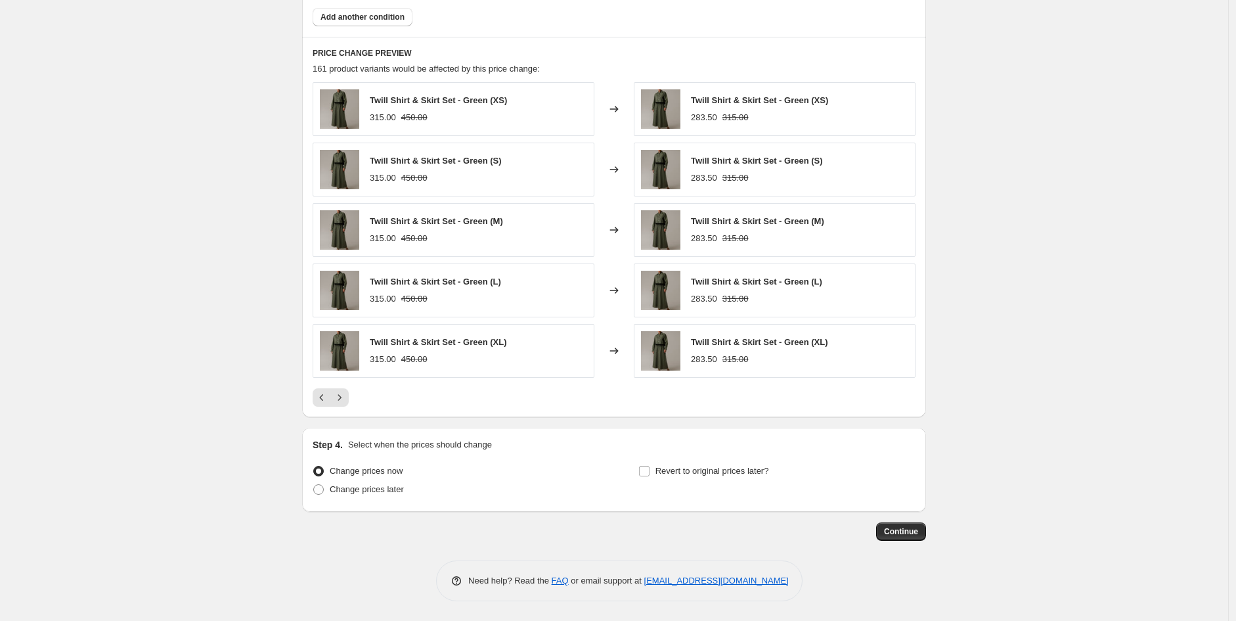
click at [318, 401] on icon "Previous" at bounding box center [321, 397] width 13 height 13
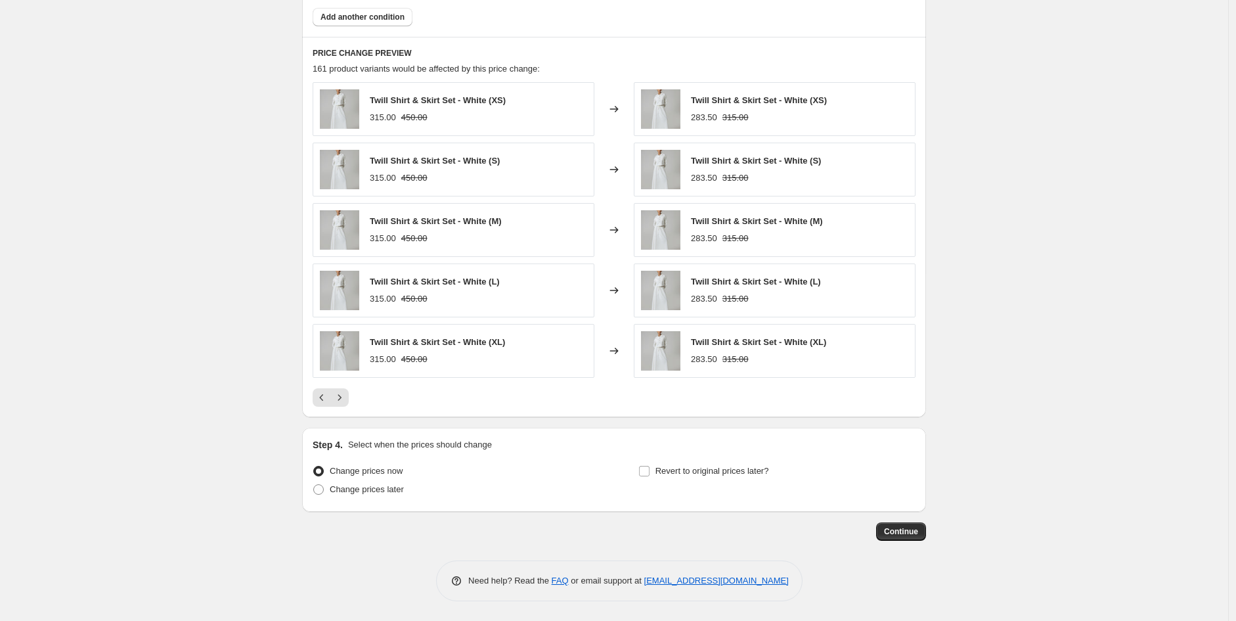
click at [318, 401] on icon "Previous" at bounding box center [321, 397] width 13 height 13
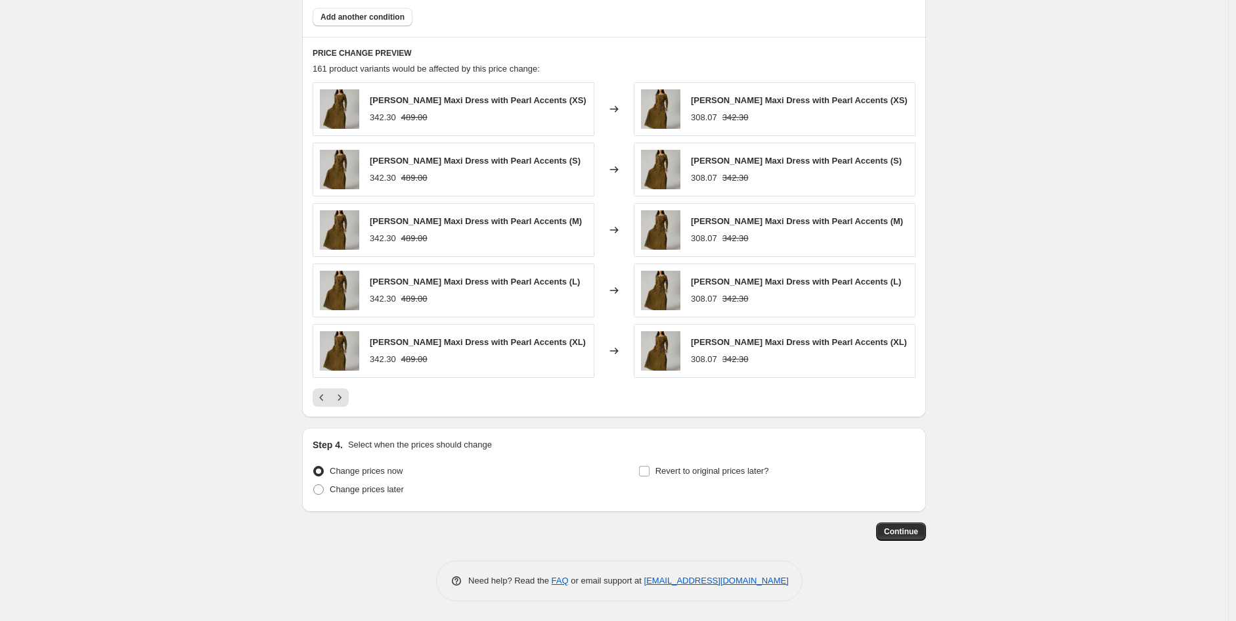
click at [318, 401] on icon "Previous" at bounding box center [321, 397] width 13 height 13
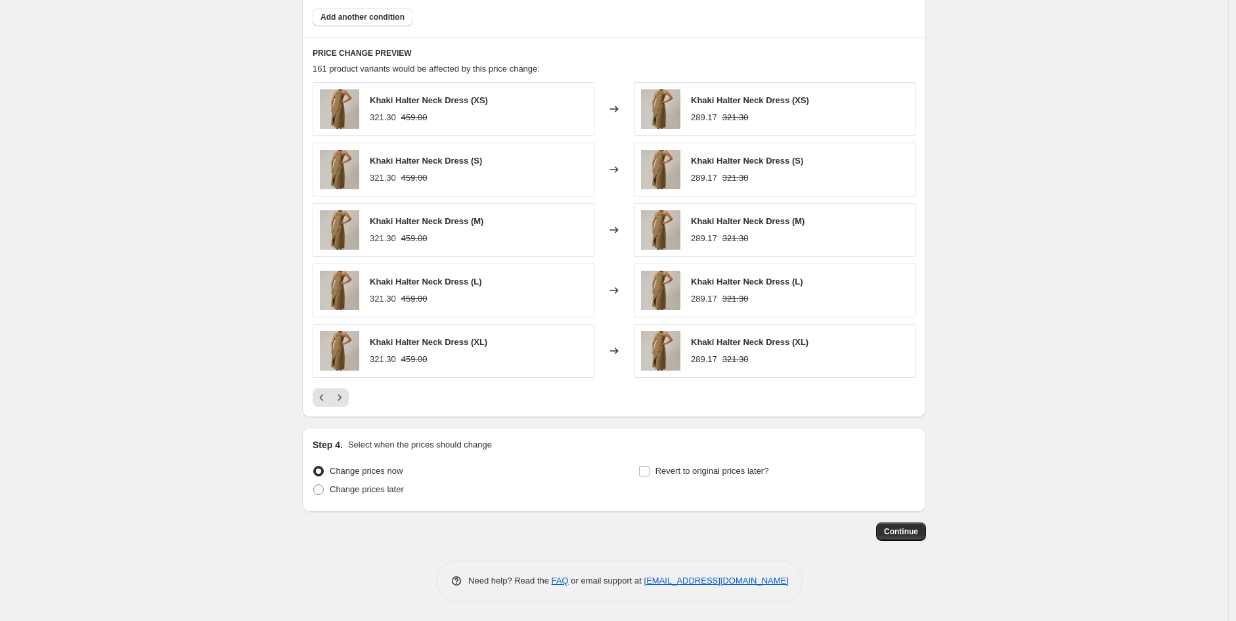
click at [318, 401] on icon "Previous" at bounding box center [321, 397] width 13 height 13
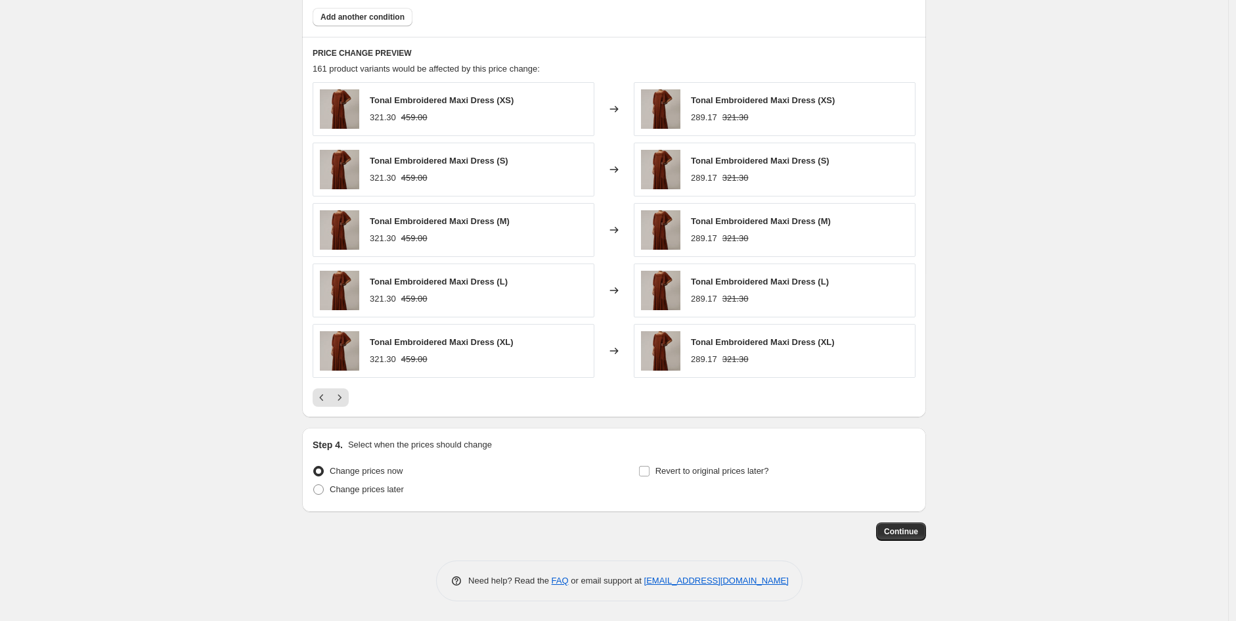
click at [318, 401] on icon "Previous" at bounding box center [321, 397] width 13 height 13
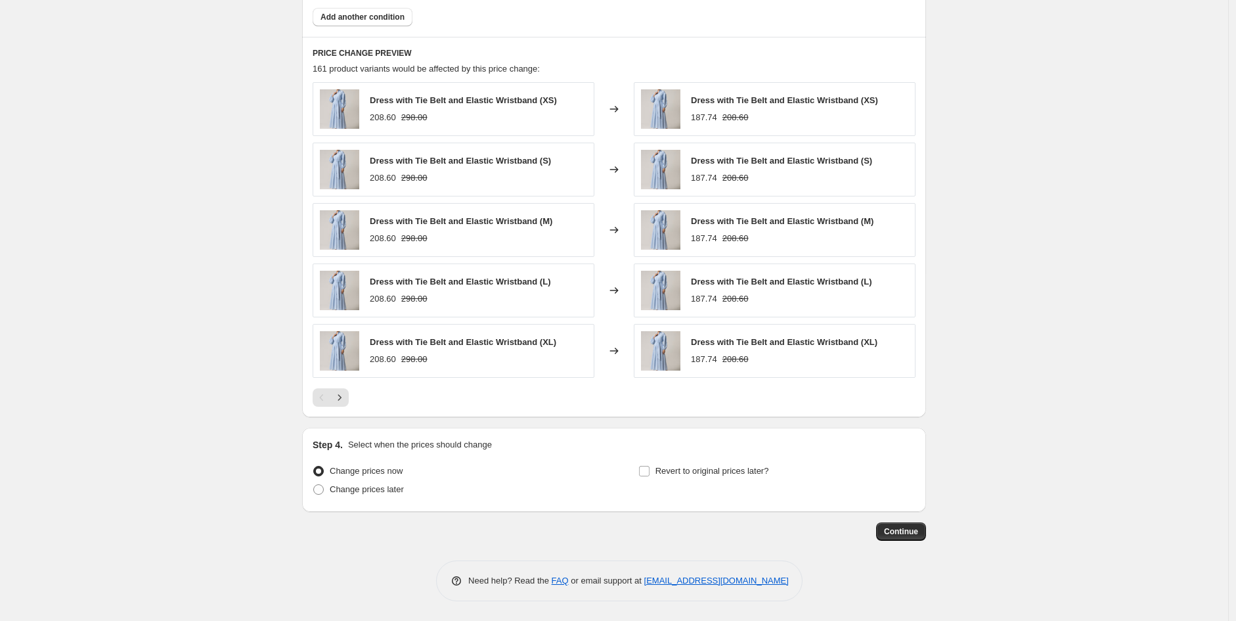
click at [318, 401] on div "Pagination" at bounding box center [322, 397] width 18 height 18
click at [395, 493] on span "Change prices later" at bounding box center [367, 489] width 74 height 10
click at [314, 485] on input "Change prices later" at bounding box center [313, 484] width 1 height 1
radio input "true"
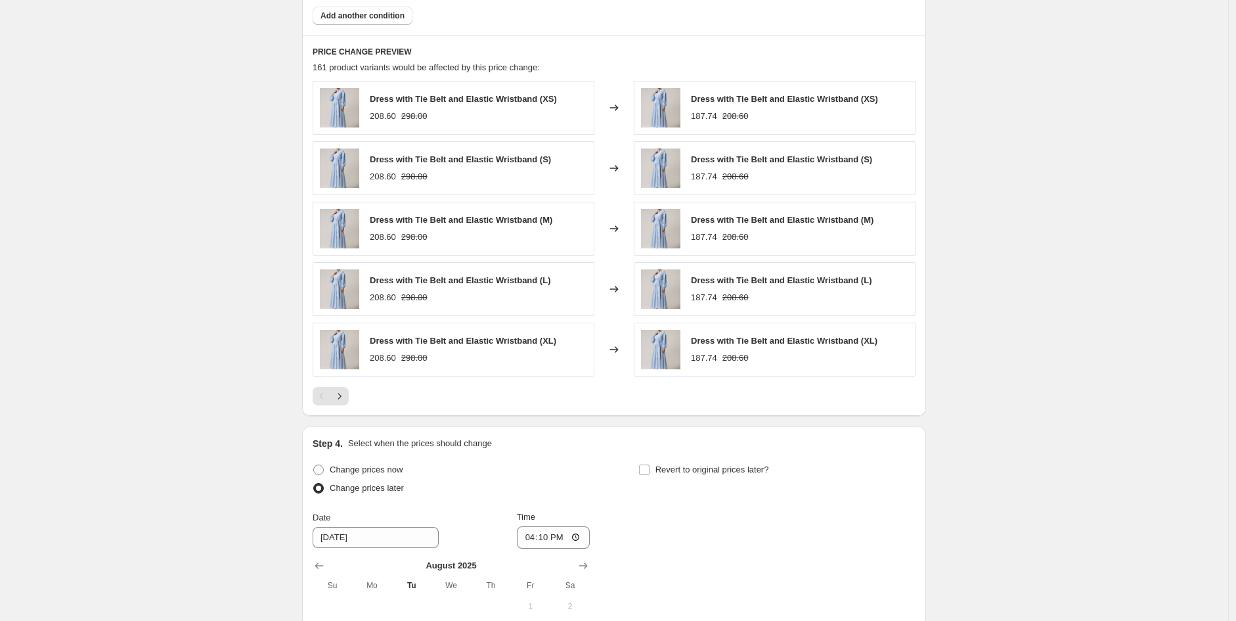
click at [194, 107] on div "Create new price [MEDICAL_DATA]. This page is ready Create new price [MEDICAL_D…" at bounding box center [614, 11] width 1228 height 1707
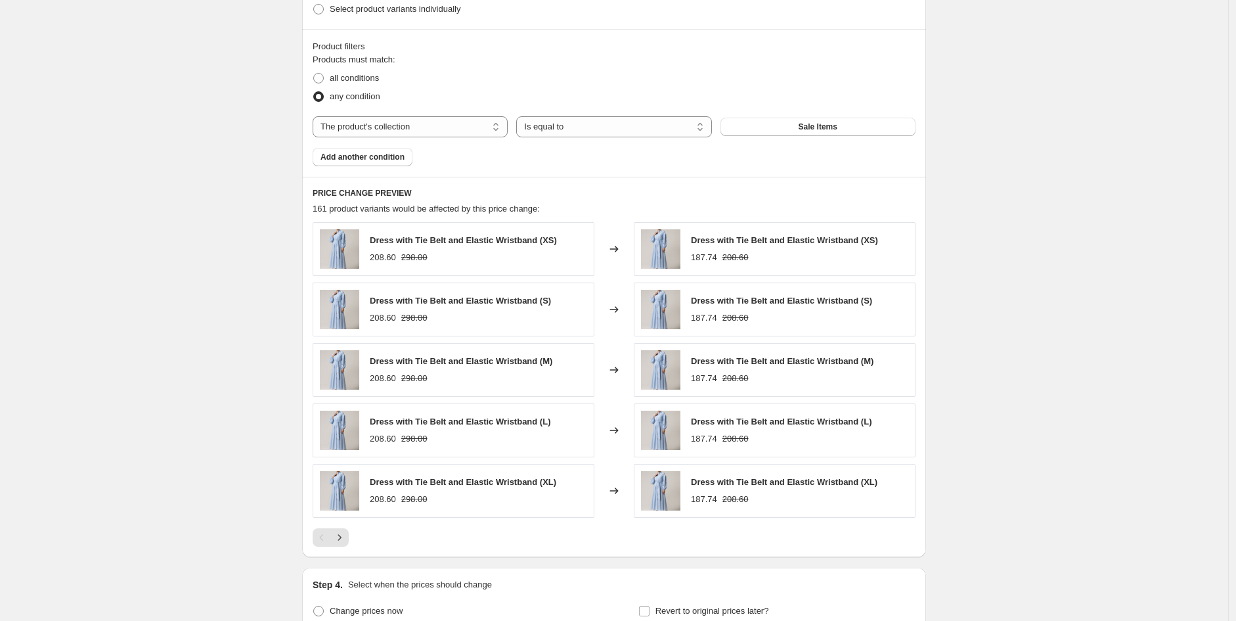
scroll to position [671, 0]
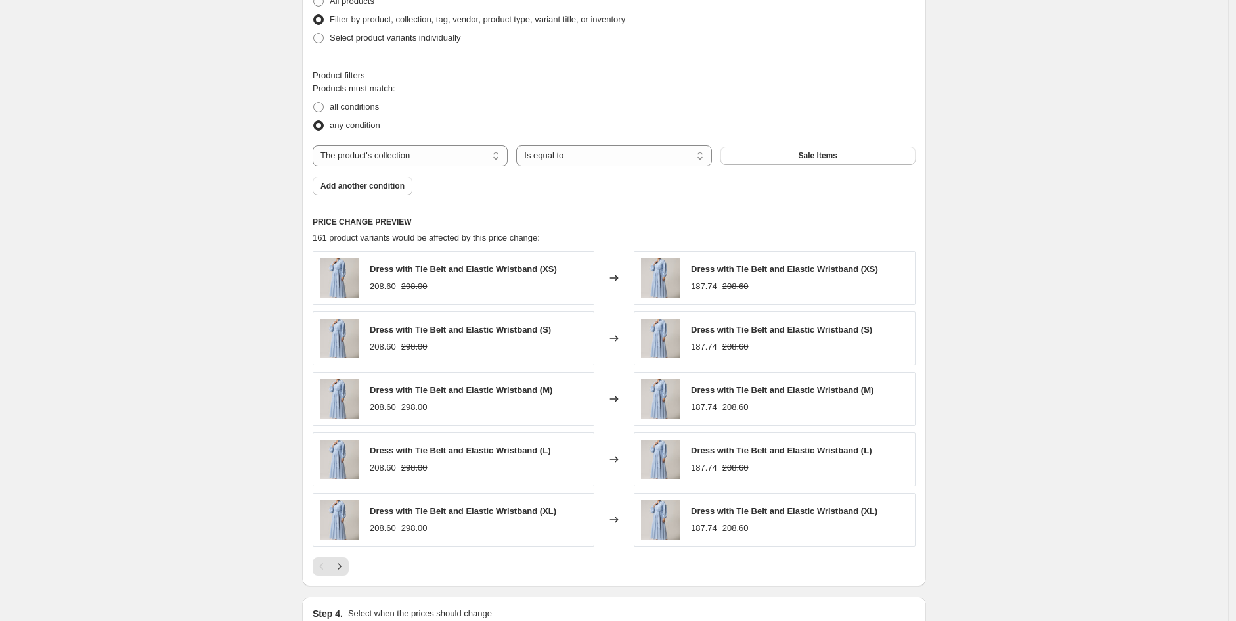
click at [399, 158] on select "The product The product's collection The product's tag The product's vendor The…" at bounding box center [410, 155] width 195 height 21
click at [418, 240] on span "161 product variants would be affected by this price change:" at bounding box center [426, 238] width 227 height 10
click at [366, 269] on div "Dress with Tie Belt and Elastic Wristband (XS) 208.60 298.00" at bounding box center [454, 278] width 282 height 54
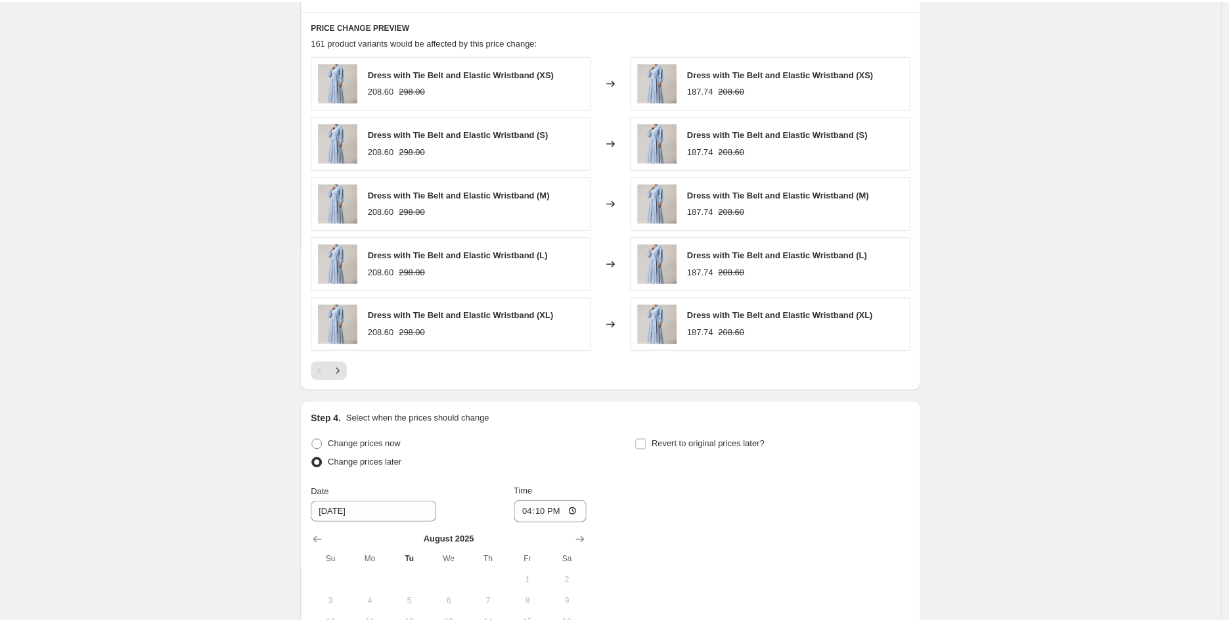
scroll to position [842, 0]
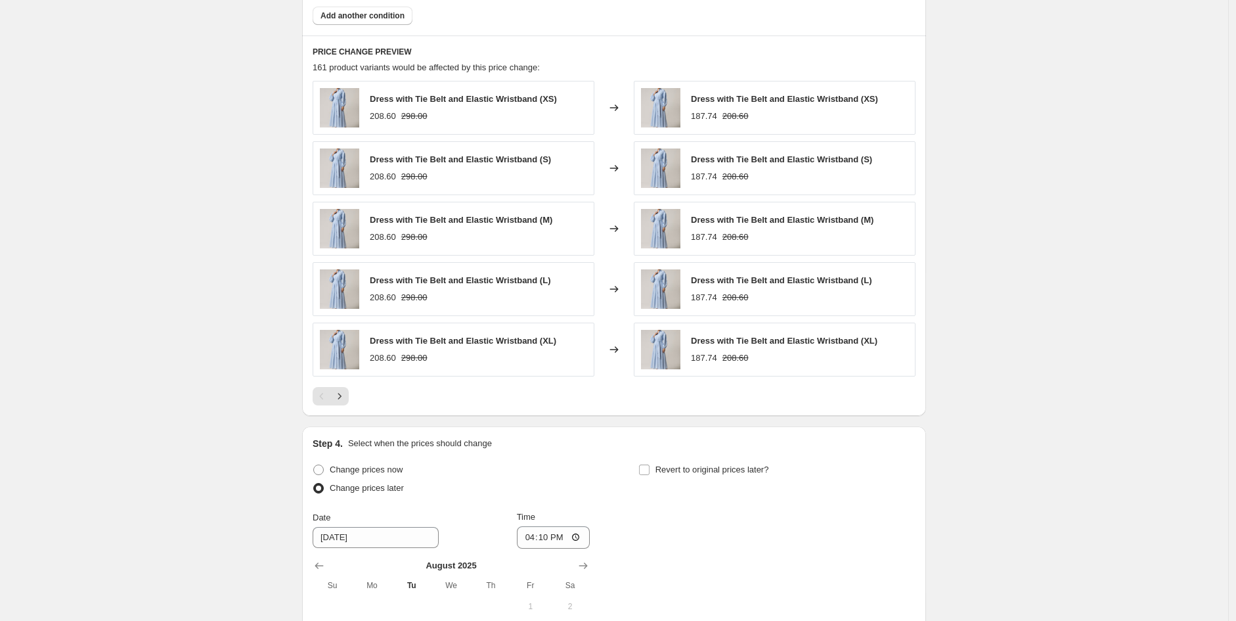
click at [223, 325] on div "Create new price [MEDICAL_DATA]. This page is ready Create new price [MEDICAL_D…" at bounding box center [614, 11] width 1228 height 1707
